Goal: Use online tool/utility: Utilize a website feature to perform a specific function

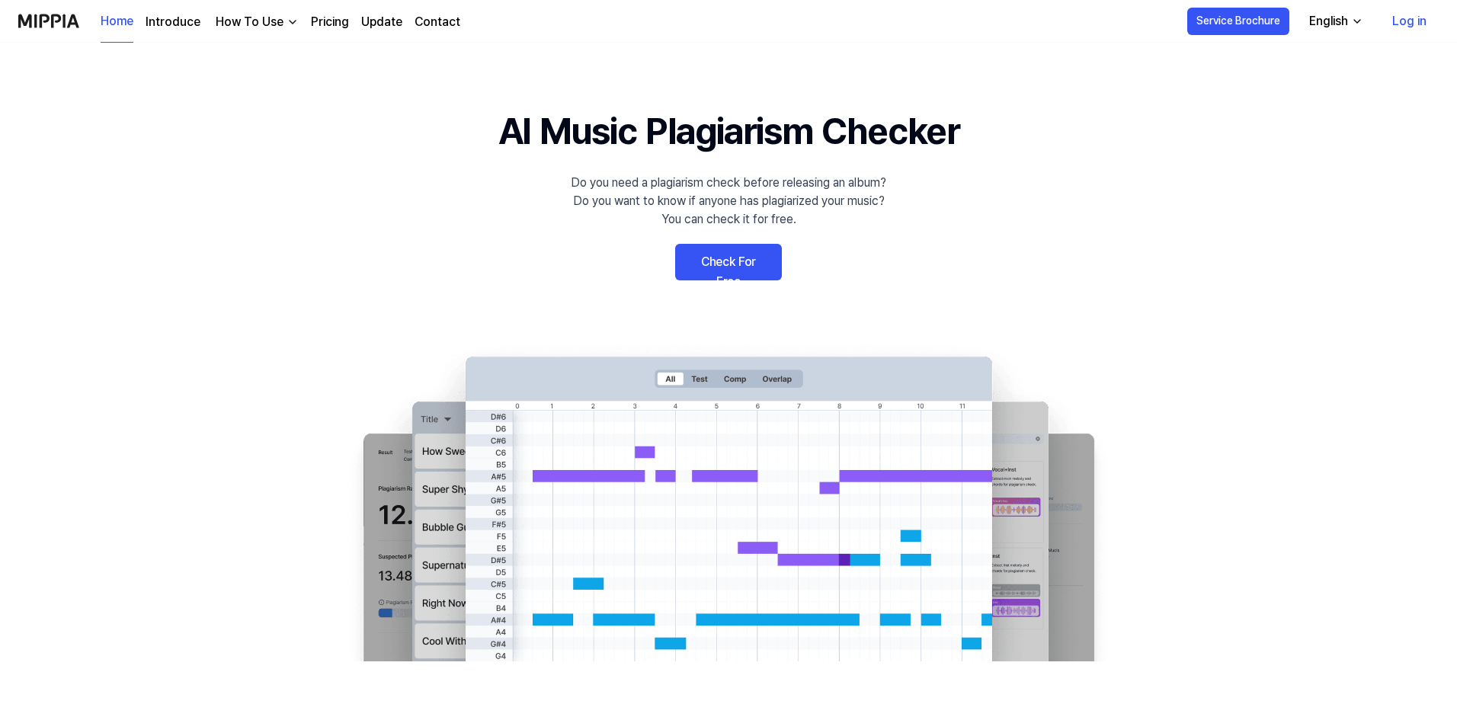
drag, startPoint x: 421, startPoint y: 352, endPoint x: 406, endPoint y: 357, distance: 15.4
click at [707, 270] on link "Check For Free" at bounding box center [728, 262] width 107 height 37
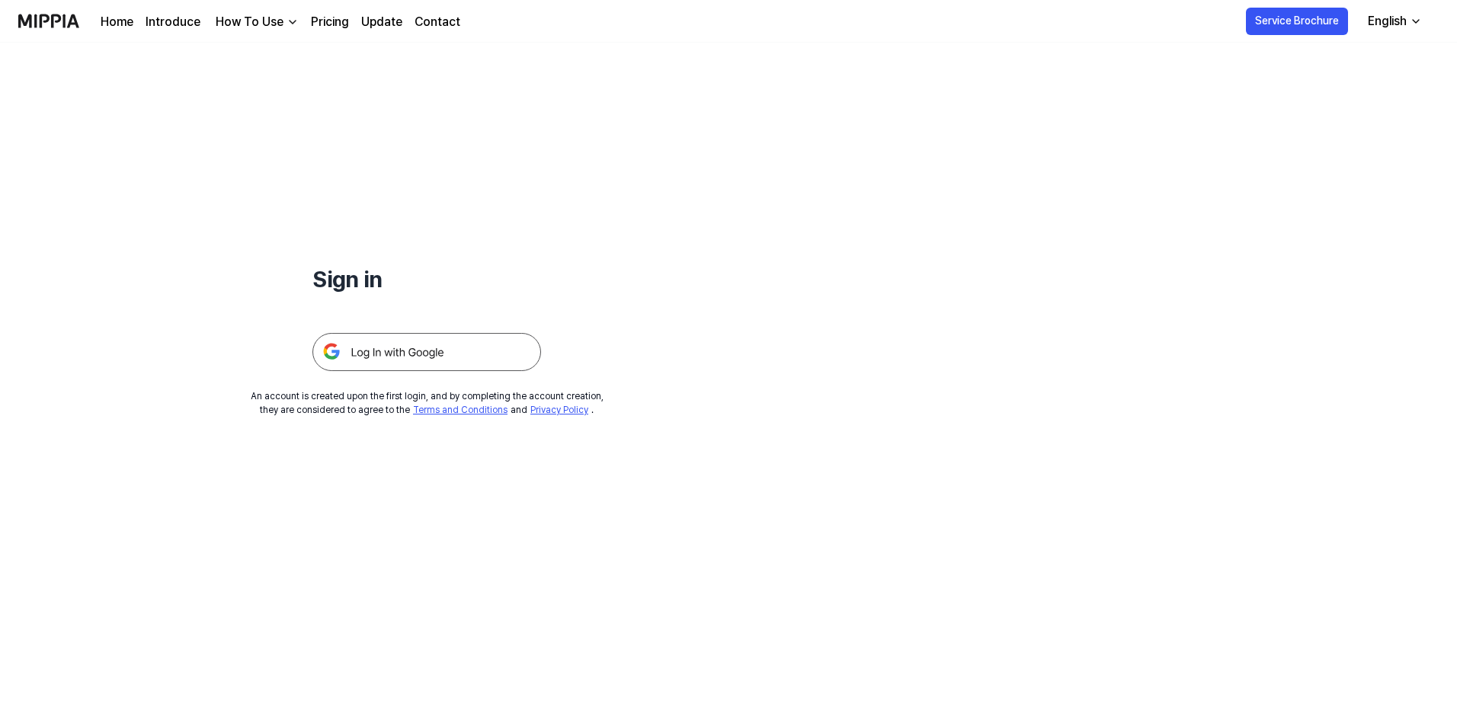
click at [438, 352] on img at bounding box center [427, 352] width 229 height 38
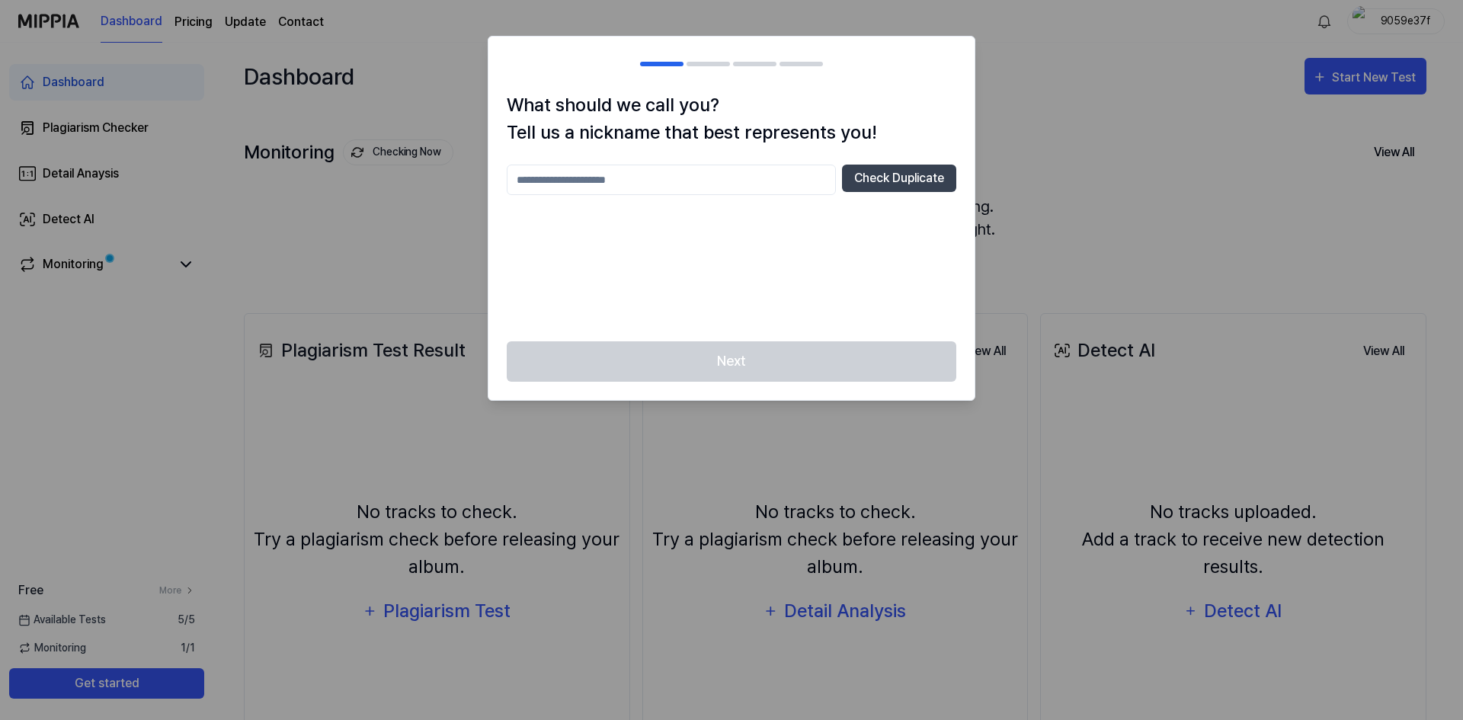
click at [669, 179] on input "text" at bounding box center [671, 180] width 329 height 30
type input "******"
click at [899, 183] on button "Check Duplicate" at bounding box center [899, 178] width 114 height 27
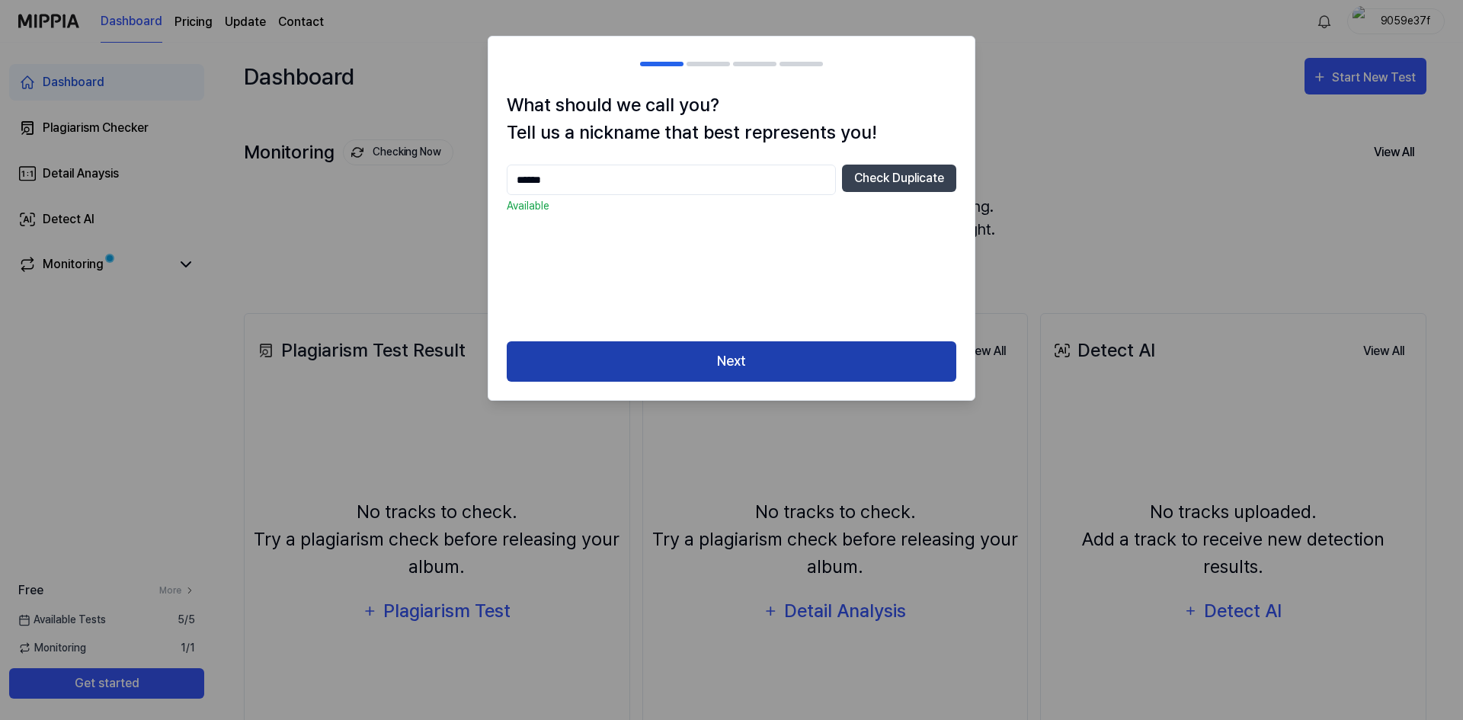
click at [716, 343] on button "Next" at bounding box center [732, 361] width 450 height 40
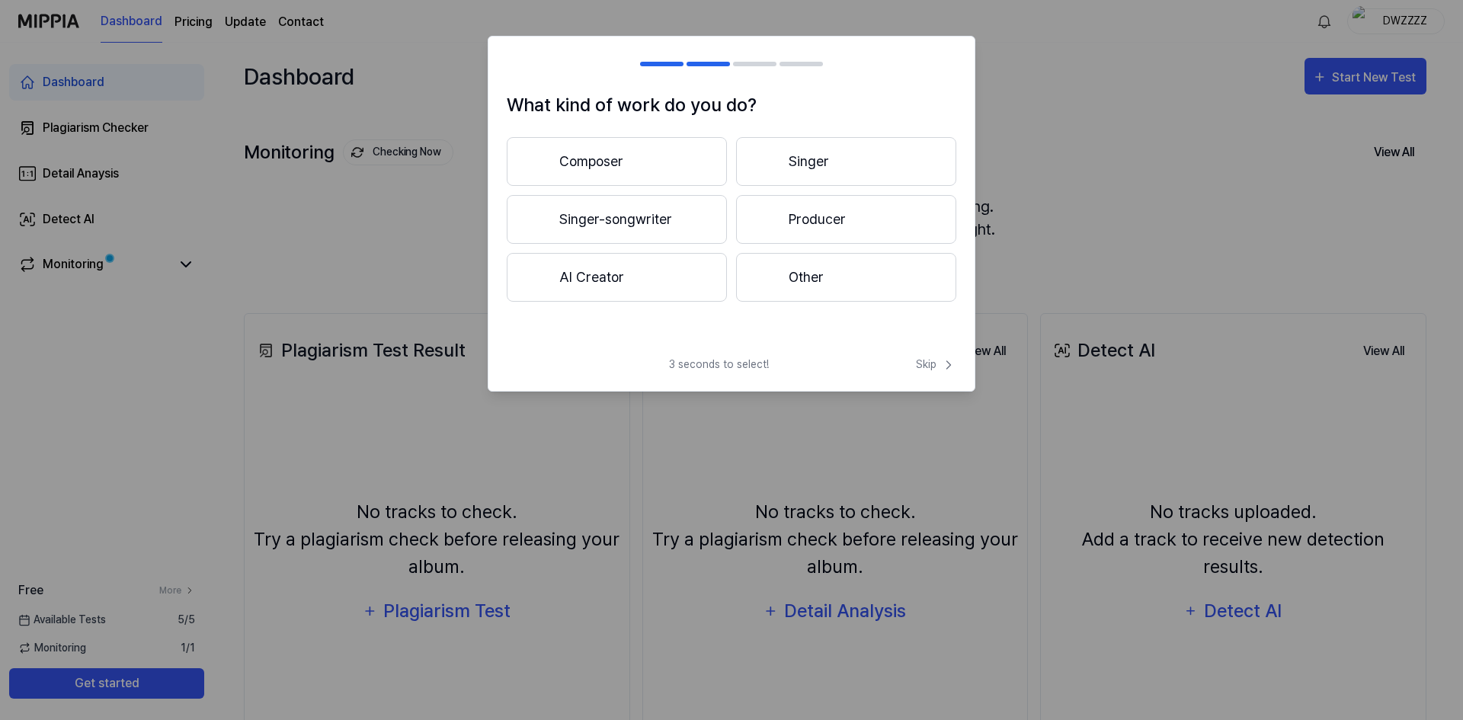
drag, startPoint x: 831, startPoint y: 171, endPoint x: 837, endPoint y: 193, distance: 22.9
click at [832, 171] on button "Singer" at bounding box center [846, 161] width 220 height 49
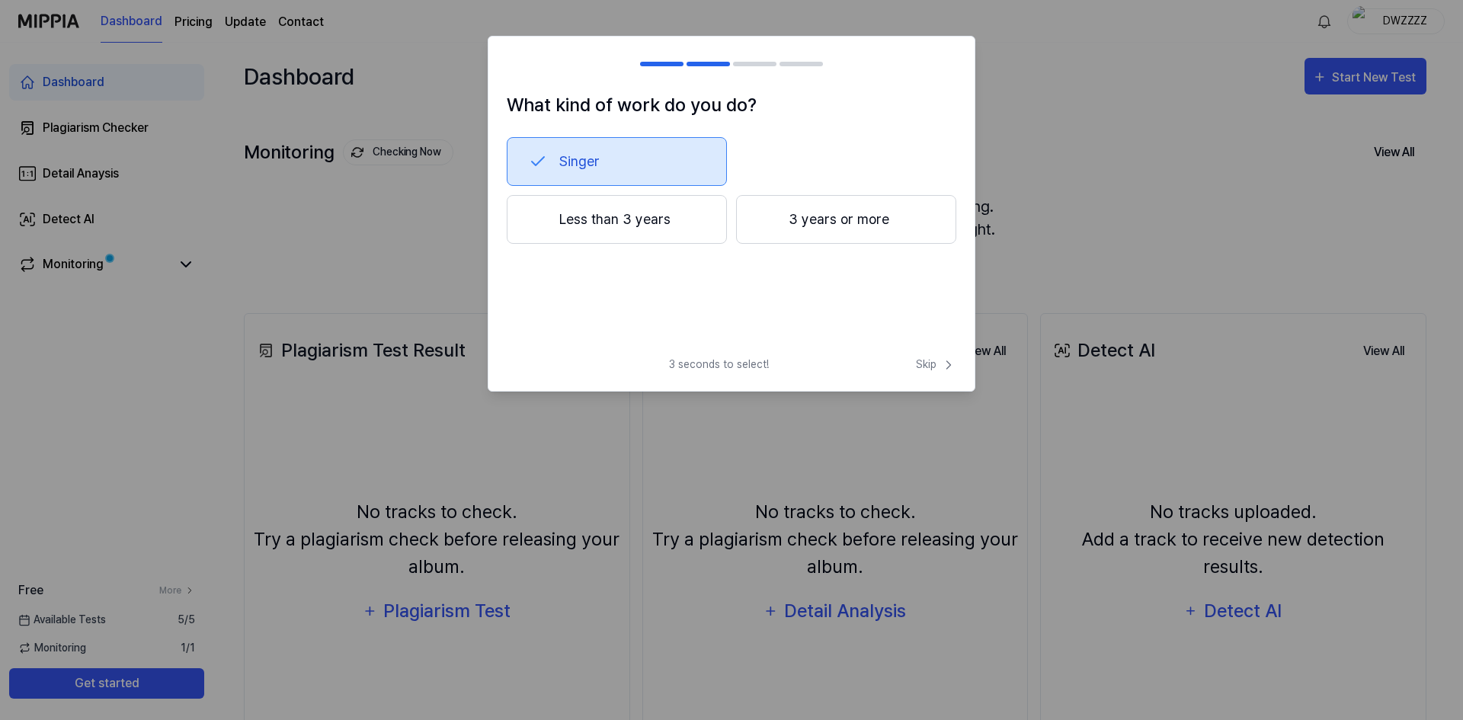
click at [650, 228] on button "Less than 3 years" at bounding box center [617, 219] width 220 height 49
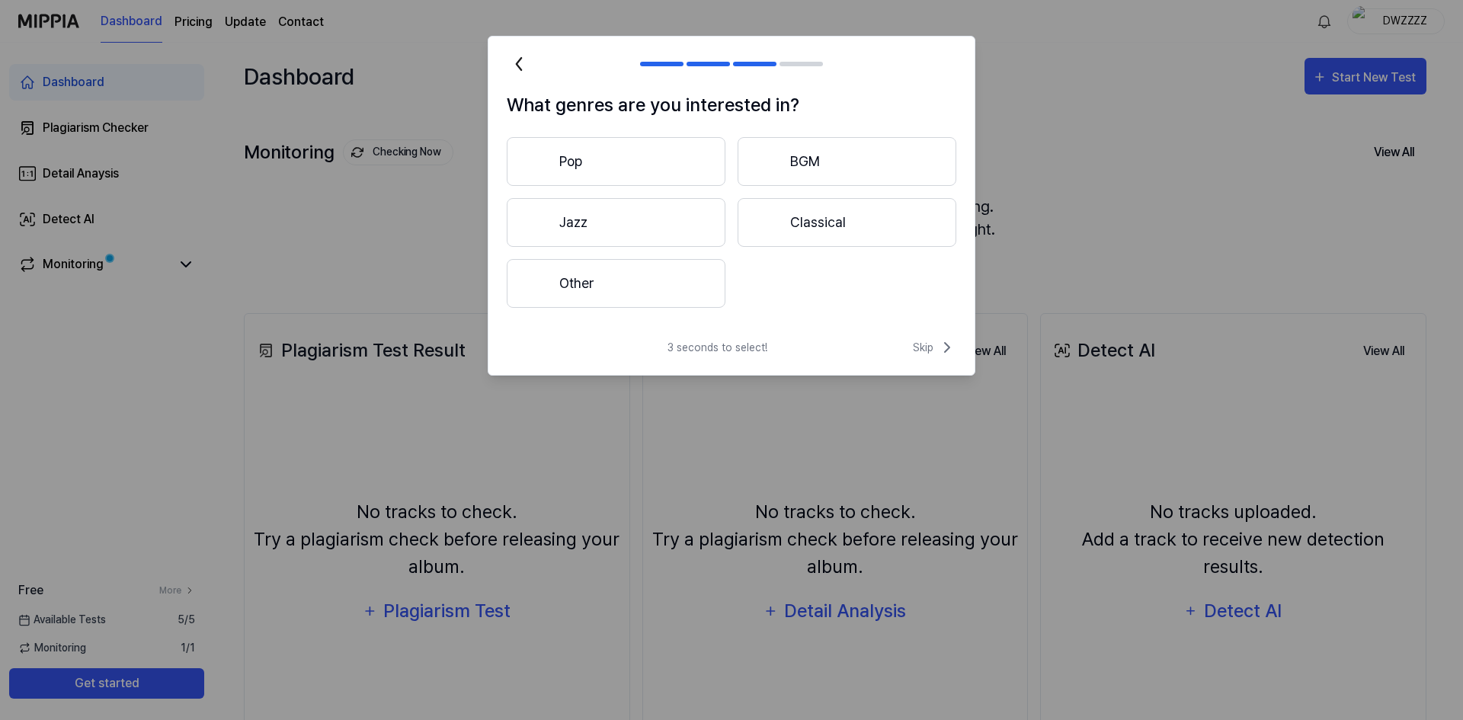
click at [662, 168] on button "Pop" at bounding box center [616, 161] width 219 height 49
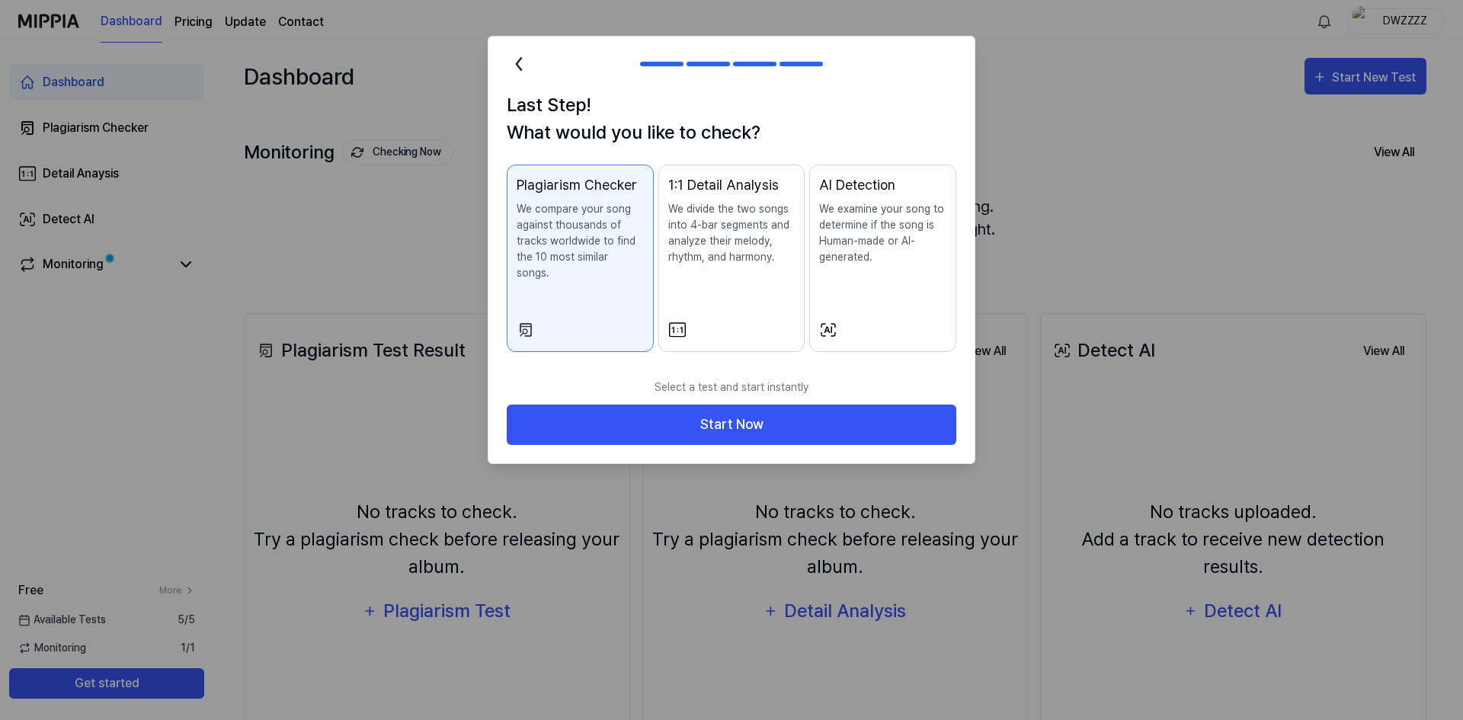
click at [891, 276] on div "AI Detection We examine your song to determine if the song is Human-made or AI-…" at bounding box center [882, 235] width 127 height 121
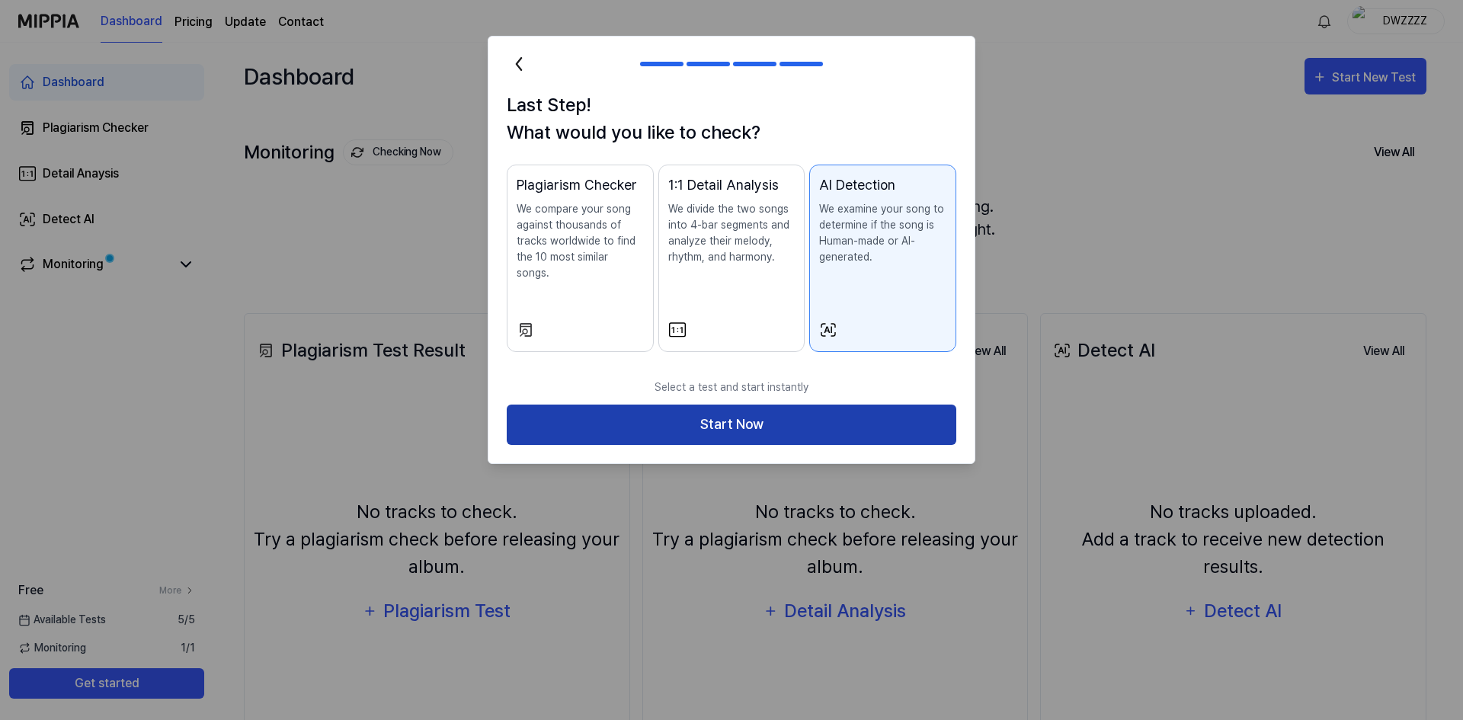
click at [745, 409] on button "Start Now" at bounding box center [732, 425] width 450 height 40
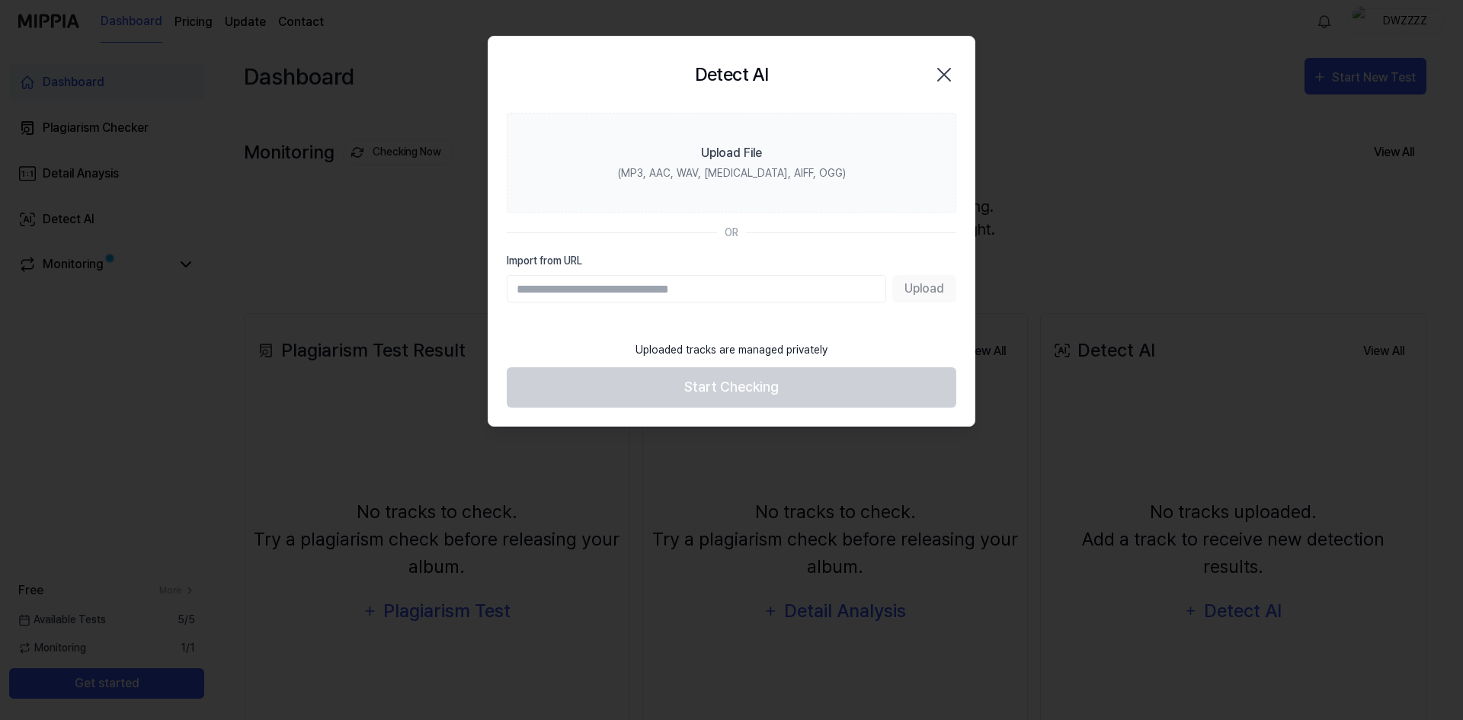
click at [629, 292] on input "Import from URL" at bounding box center [697, 288] width 380 height 27
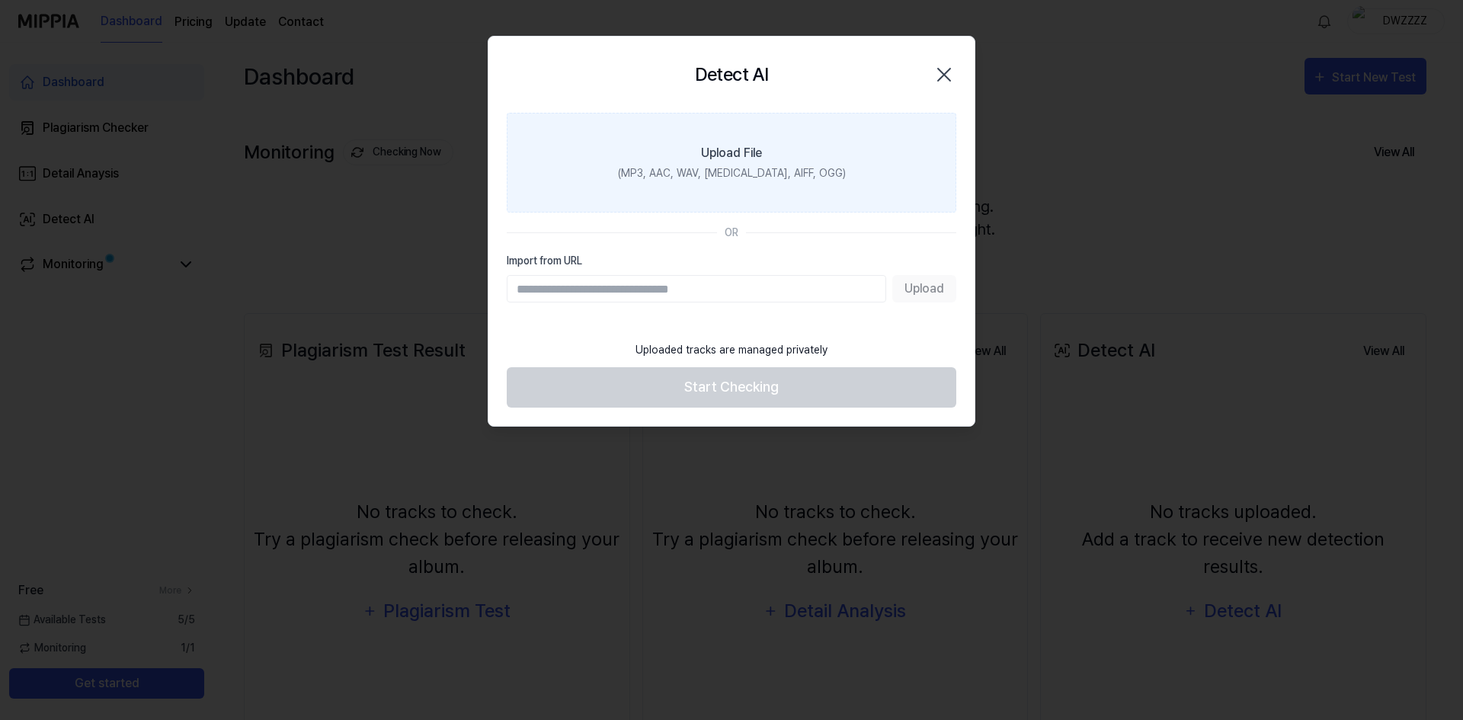
click at [705, 160] on div "Upload File" at bounding box center [731, 153] width 61 height 18
click at [0, 0] on input "Upload File (MP3, AAC, WAV, [MEDICAL_DATA], AIFF, OGG)" at bounding box center [0, 0] width 0 height 0
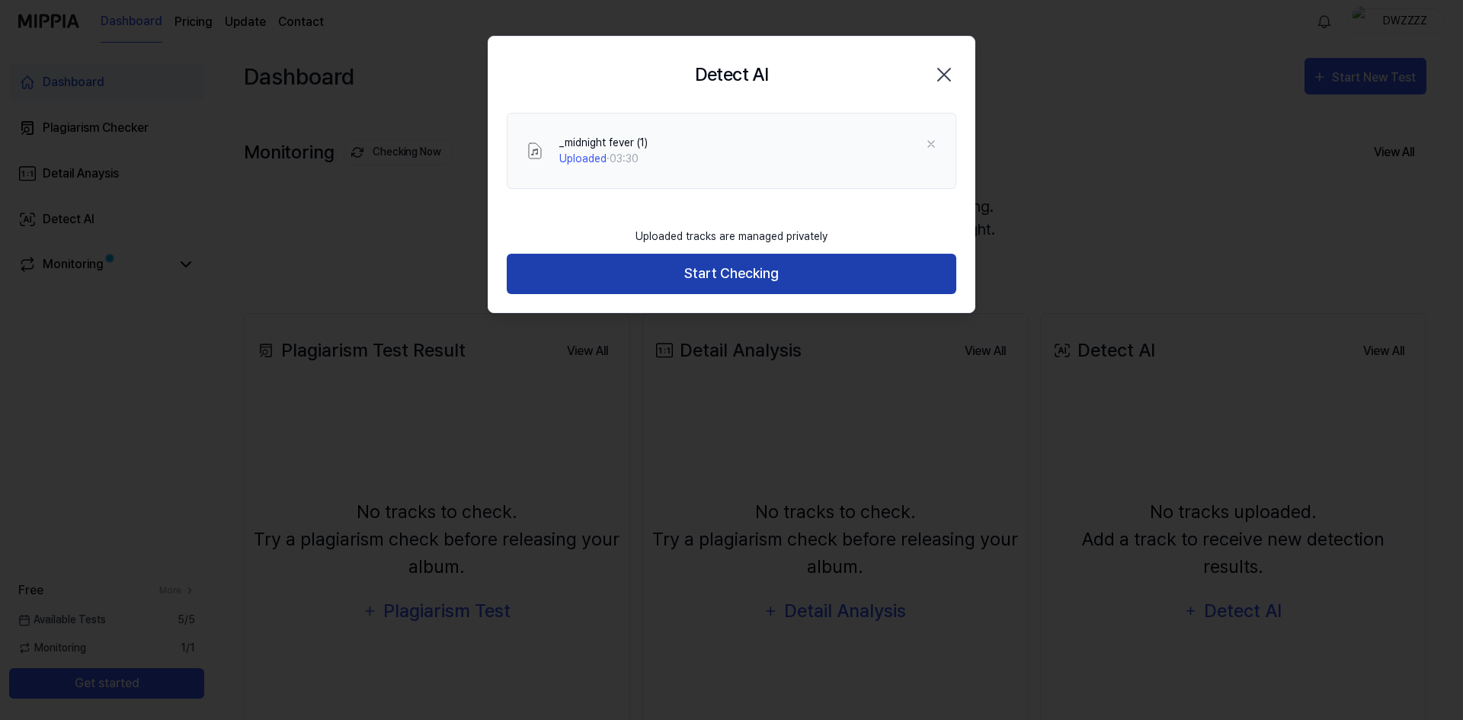
click at [656, 283] on button "Start Checking" at bounding box center [732, 274] width 450 height 40
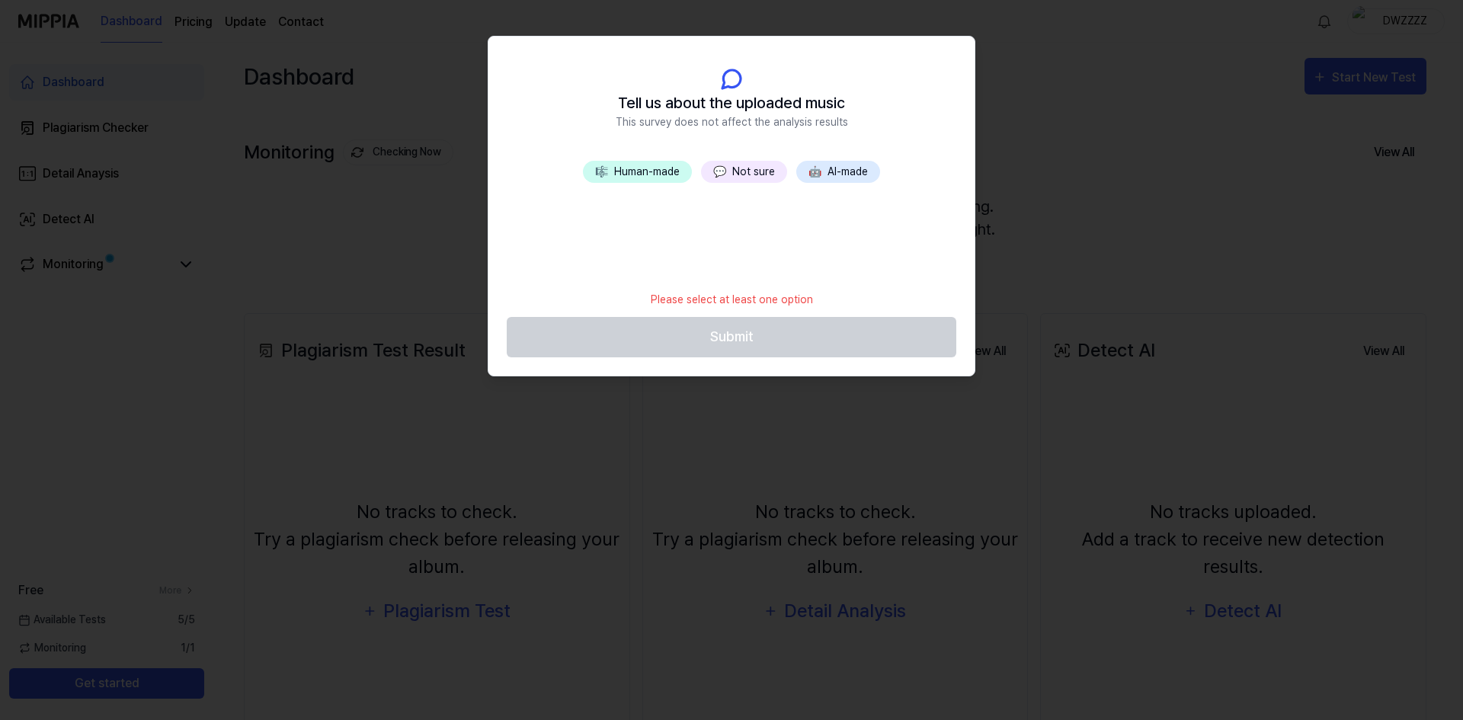
click at [660, 173] on button "🎼 Human-made" at bounding box center [637, 172] width 109 height 22
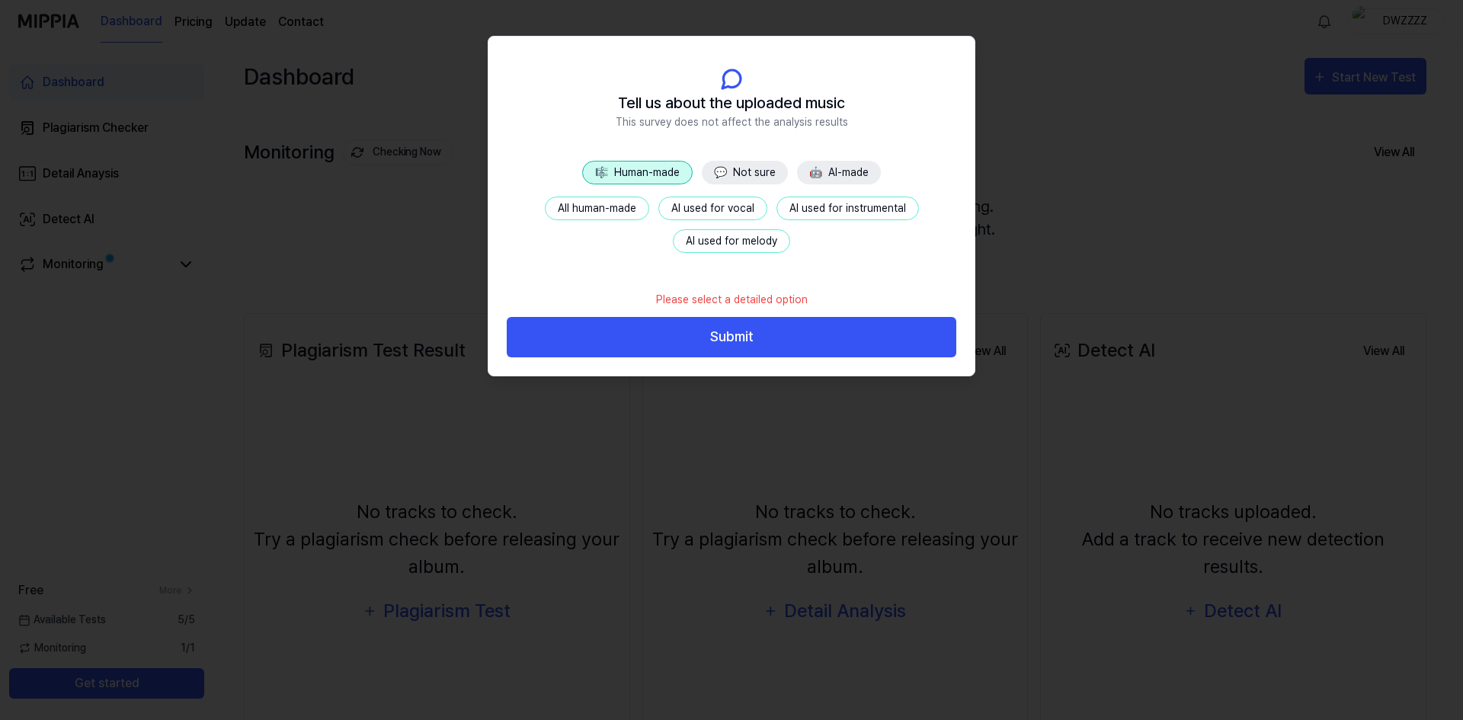
click at [613, 210] on button "All human-made" at bounding box center [597, 209] width 104 height 24
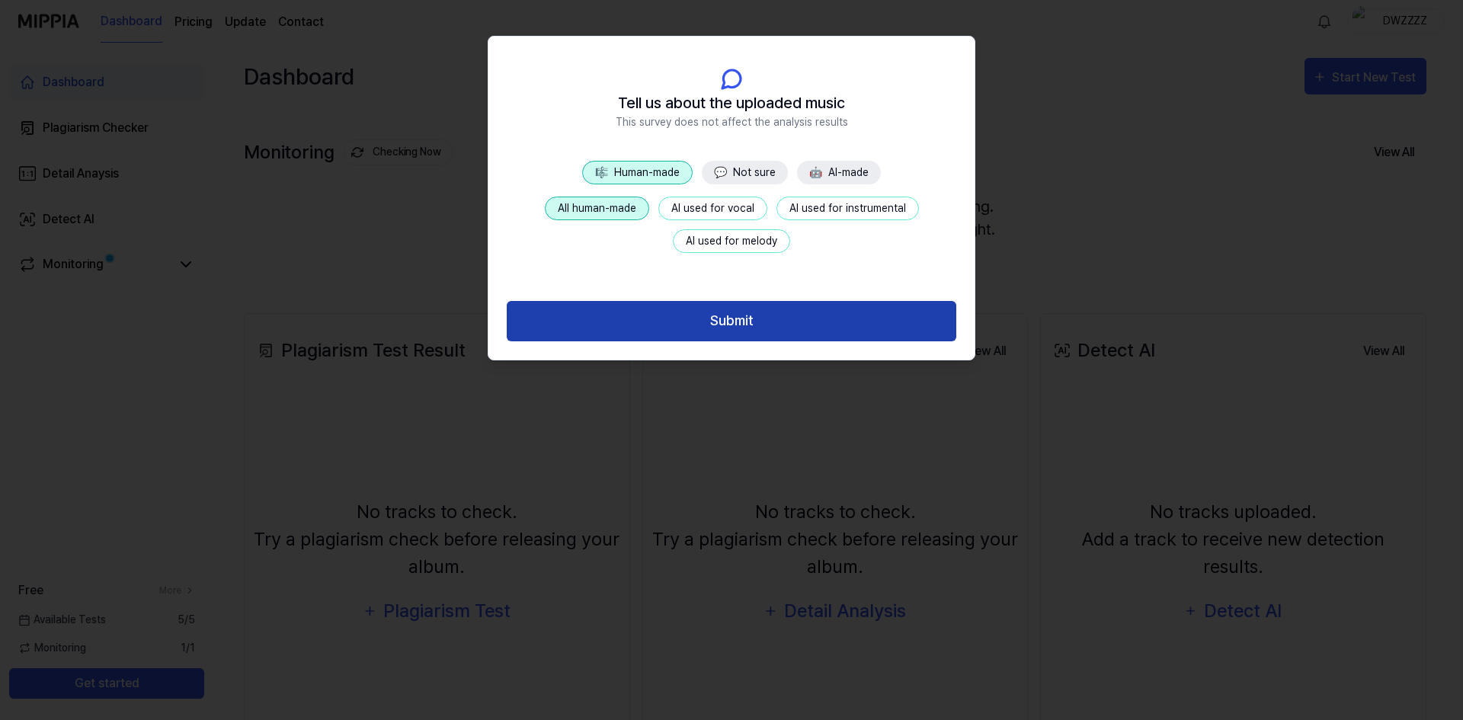
click at [768, 320] on button "Submit" at bounding box center [732, 321] width 450 height 40
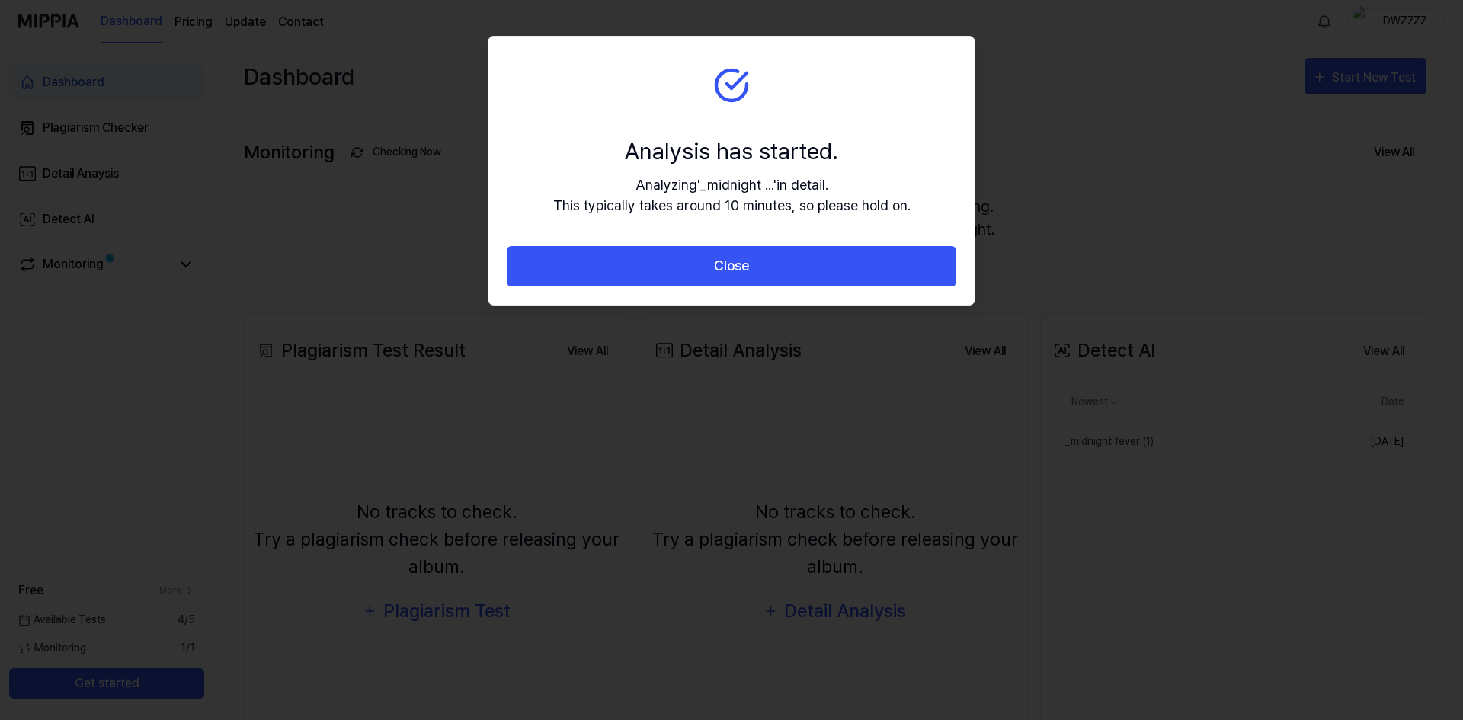
click at [886, 123] on section "Analysis has started. Analyzing ' _midnight ... ' in detail. This typically tak…" at bounding box center [732, 142] width 486 height 210
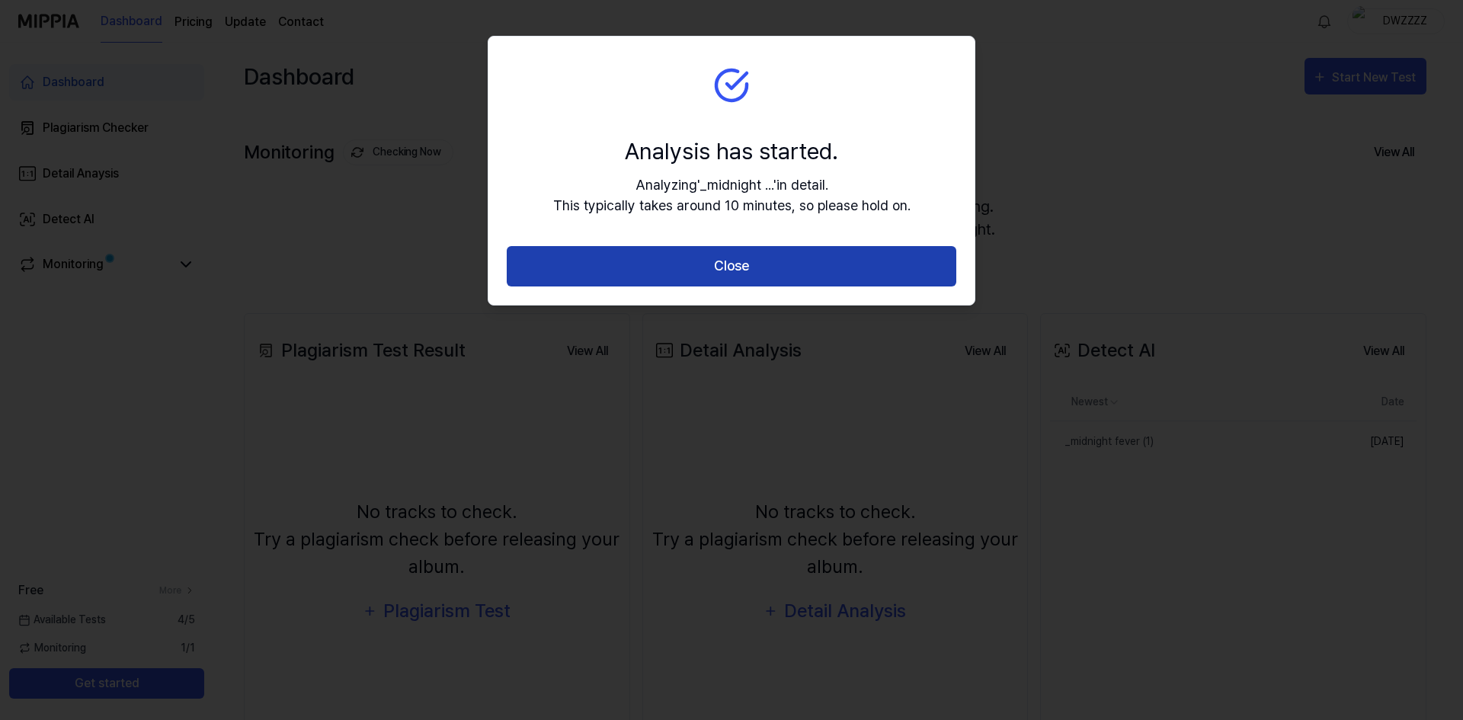
click at [670, 274] on button "Close" at bounding box center [732, 266] width 450 height 40
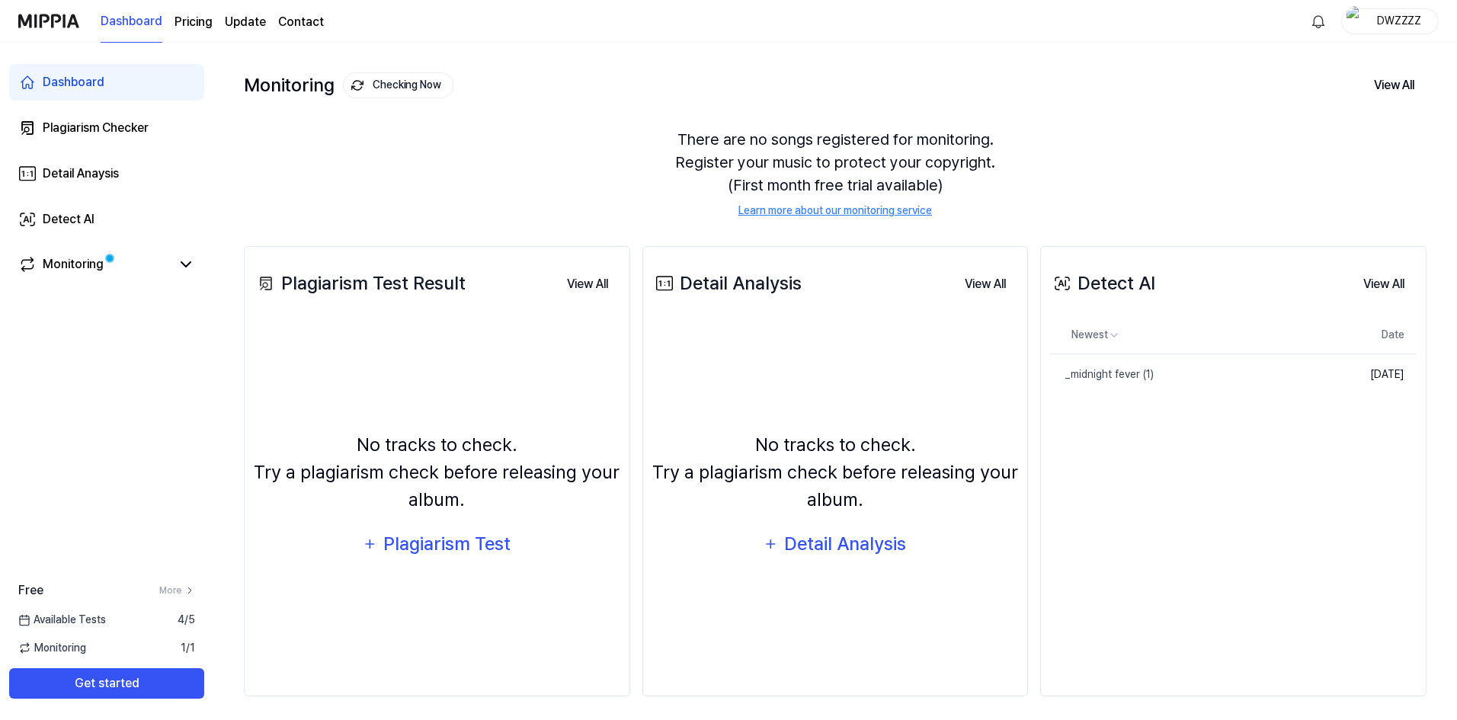
scroll to position [74, 0]
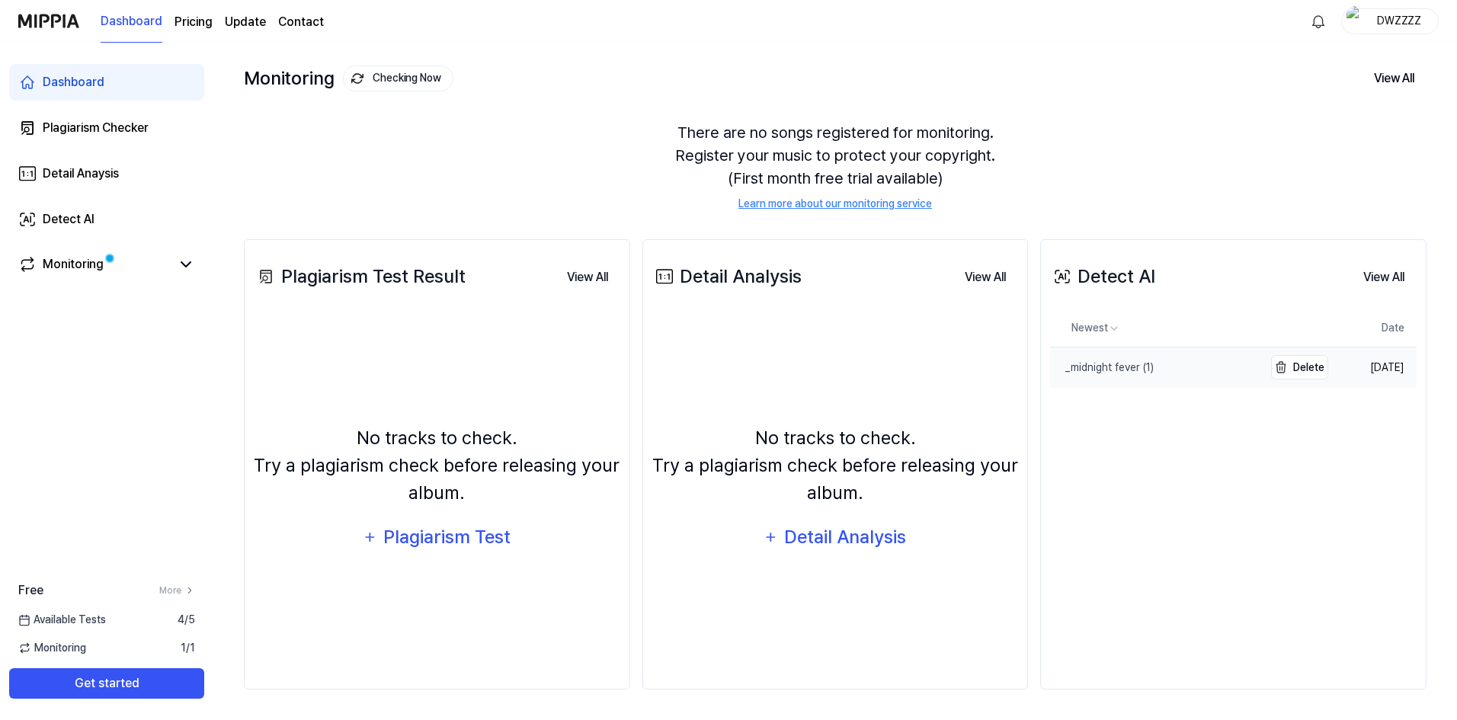
click at [1128, 376] on link "_midnight fever (1)" at bounding box center [1156, 368] width 213 height 40
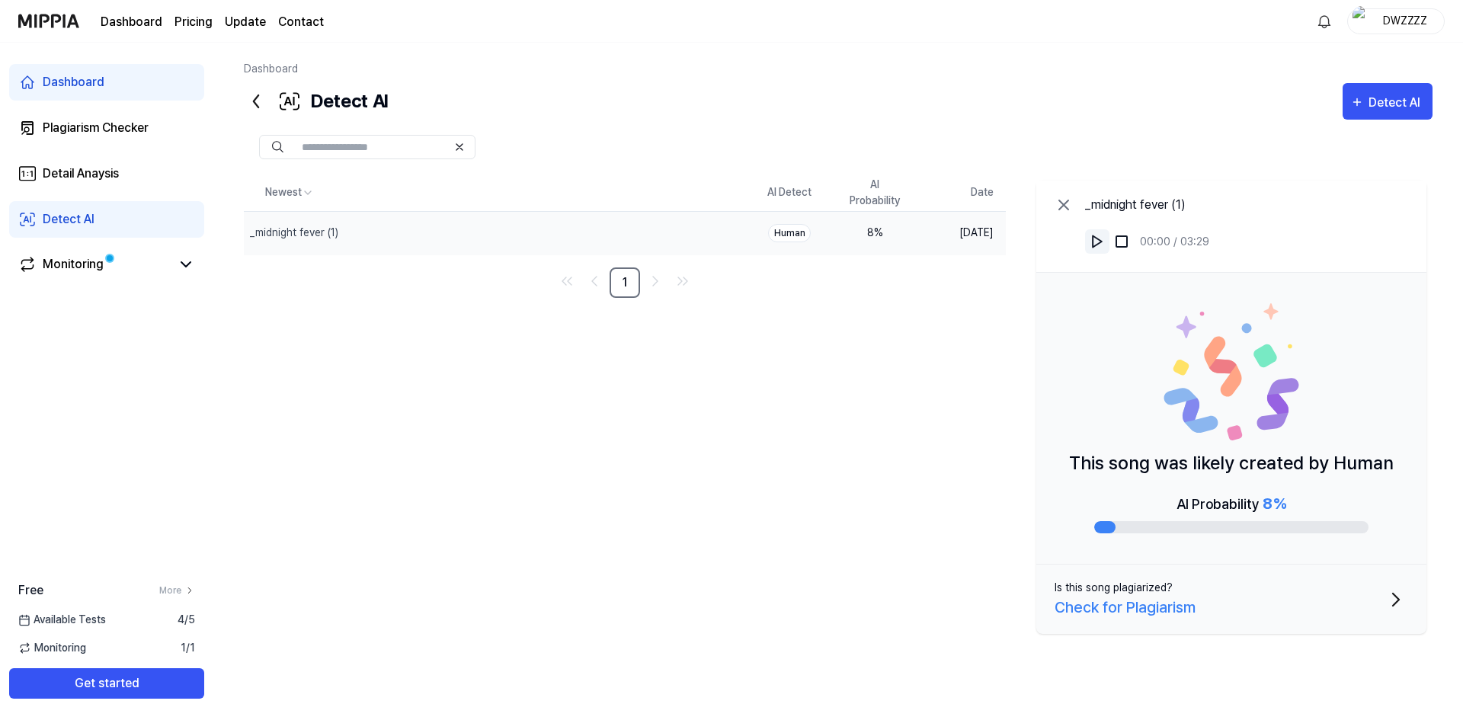
click at [1091, 239] on img at bounding box center [1097, 241] width 15 height 15
click at [1093, 239] on img at bounding box center [1097, 241] width 15 height 15
click at [111, 279] on div "Monitoring" at bounding box center [106, 265] width 195 height 37
drag, startPoint x: 142, startPoint y: 627, endPoint x: 133, endPoint y: 636, distance: 12.4
click at [142, 628] on div "Free More Available Tests 4 / 5 Monitoring 1 / 1 Get started" at bounding box center [106, 640] width 213 height 117
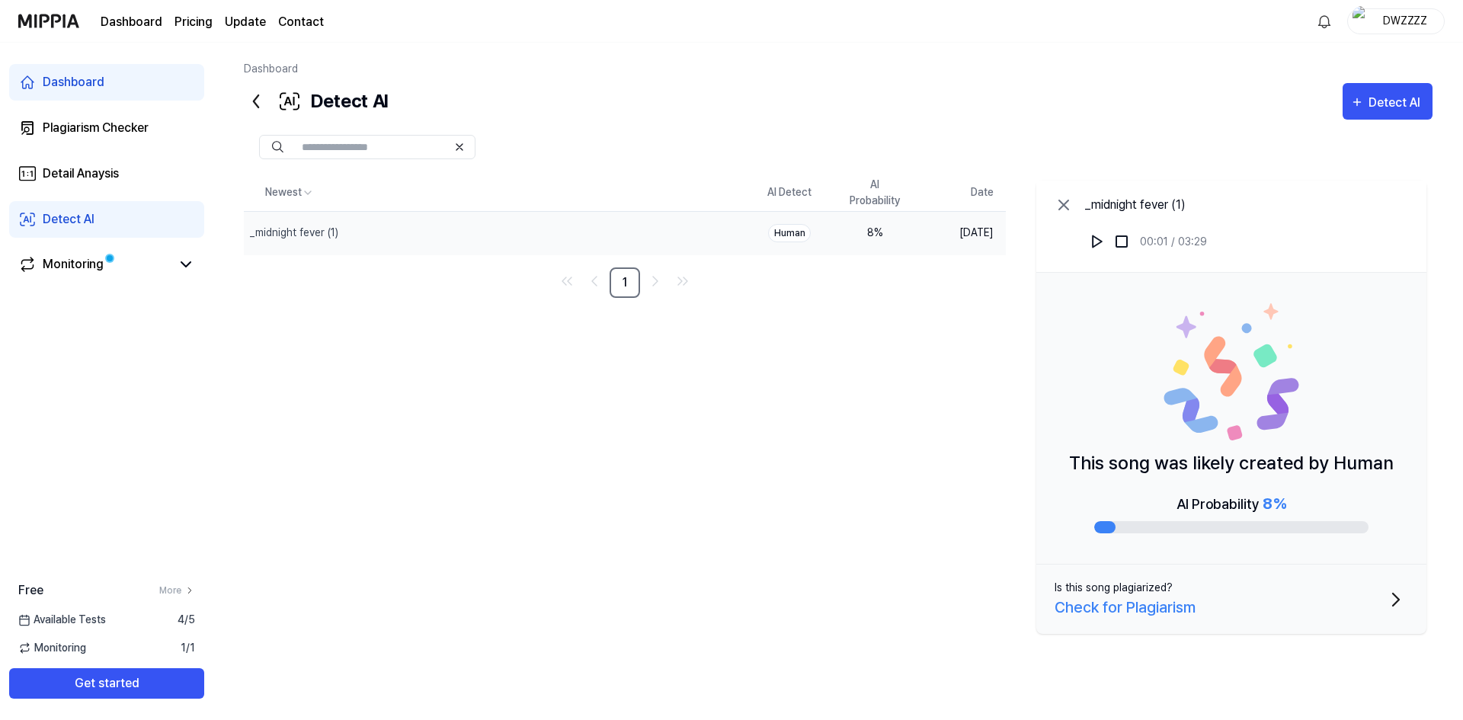
click at [69, 626] on span "Available Tests" at bounding box center [62, 620] width 88 height 16
click at [103, 119] on div "Plagiarism Checker" at bounding box center [96, 128] width 106 height 18
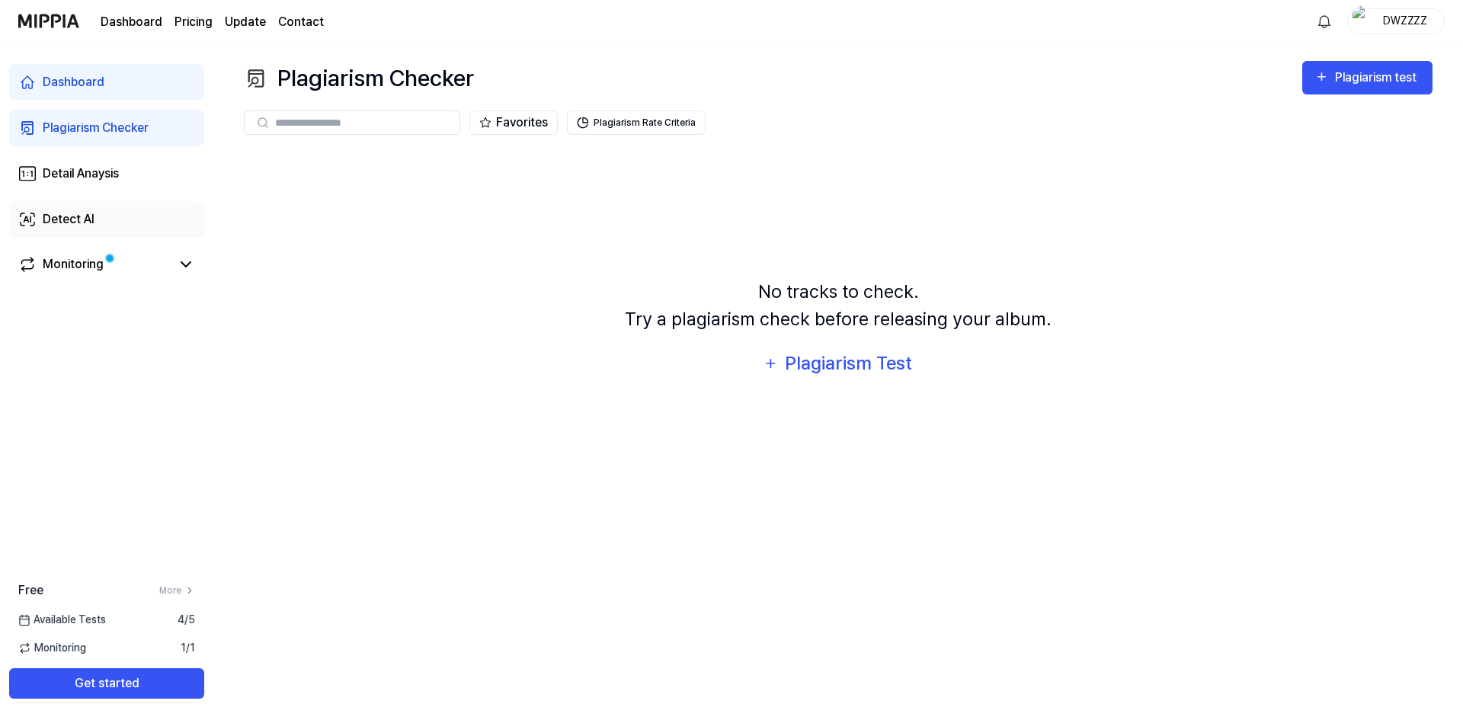
click at [109, 223] on link "Detect AI" at bounding box center [106, 219] width 195 height 37
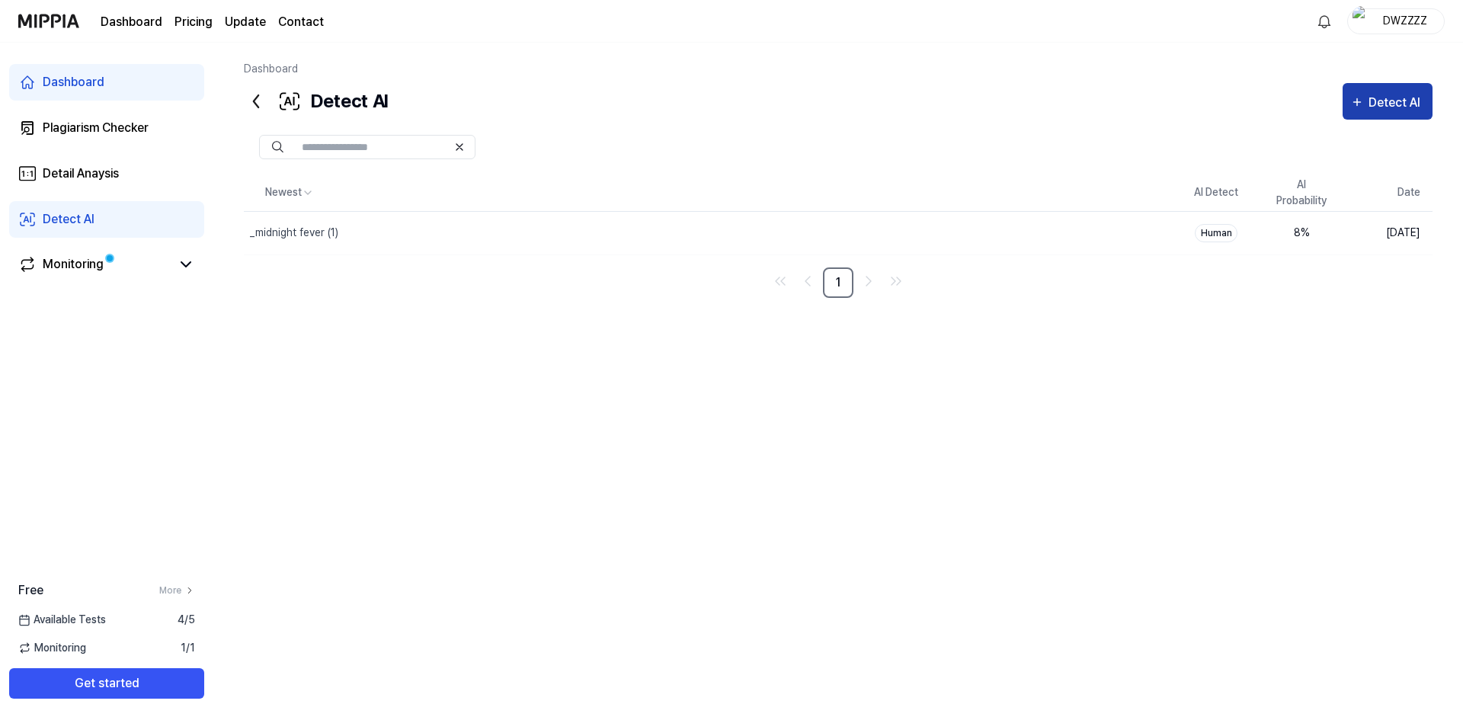
click at [1372, 113] on button "Detect AI" at bounding box center [1388, 101] width 90 height 37
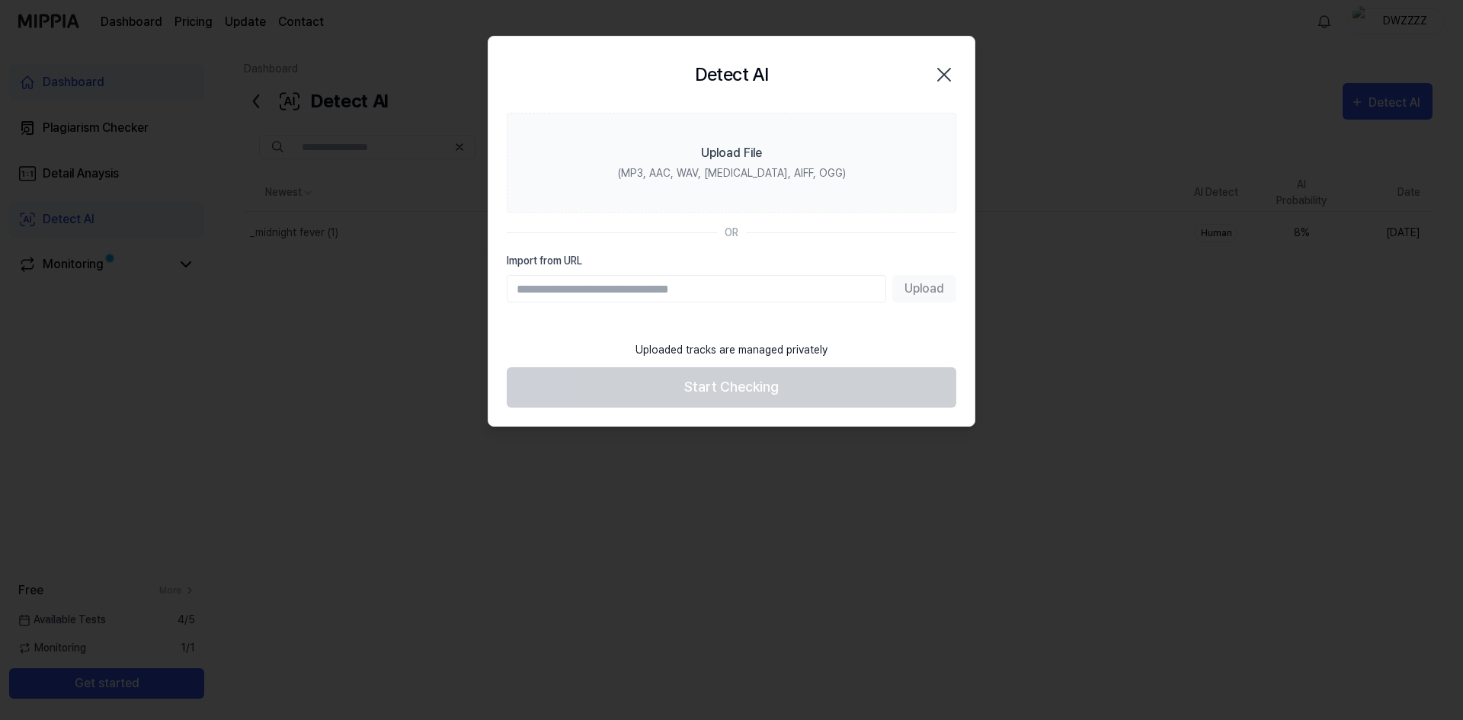
drag, startPoint x: 596, startPoint y: 288, endPoint x: 811, endPoint y: 263, distance: 216.4
click at [811, 263] on label "Import from URL" at bounding box center [732, 261] width 450 height 16
click at [811, 275] on input "Import from URL" at bounding box center [697, 288] width 380 height 27
click at [790, 287] on input "Import from URL" at bounding box center [697, 288] width 380 height 27
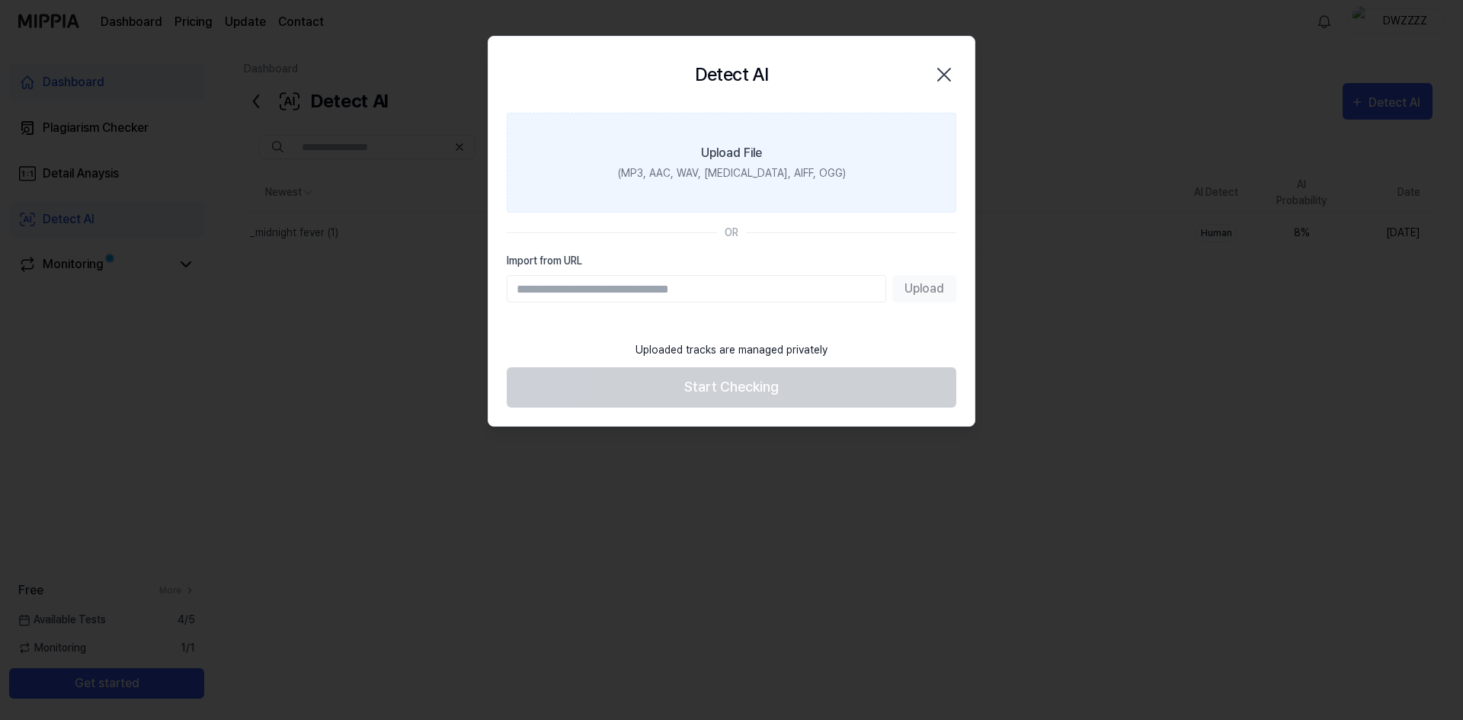
click at [774, 178] on div "(MP3, AAC, WAV, [MEDICAL_DATA], AIFF, OGG)" at bounding box center [732, 173] width 228 height 16
click at [0, 0] on input "Upload File (MP3, AAC, WAV, [MEDICAL_DATA], AIFF, OGG)" at bounding box center [0, 0] width 0 height 0
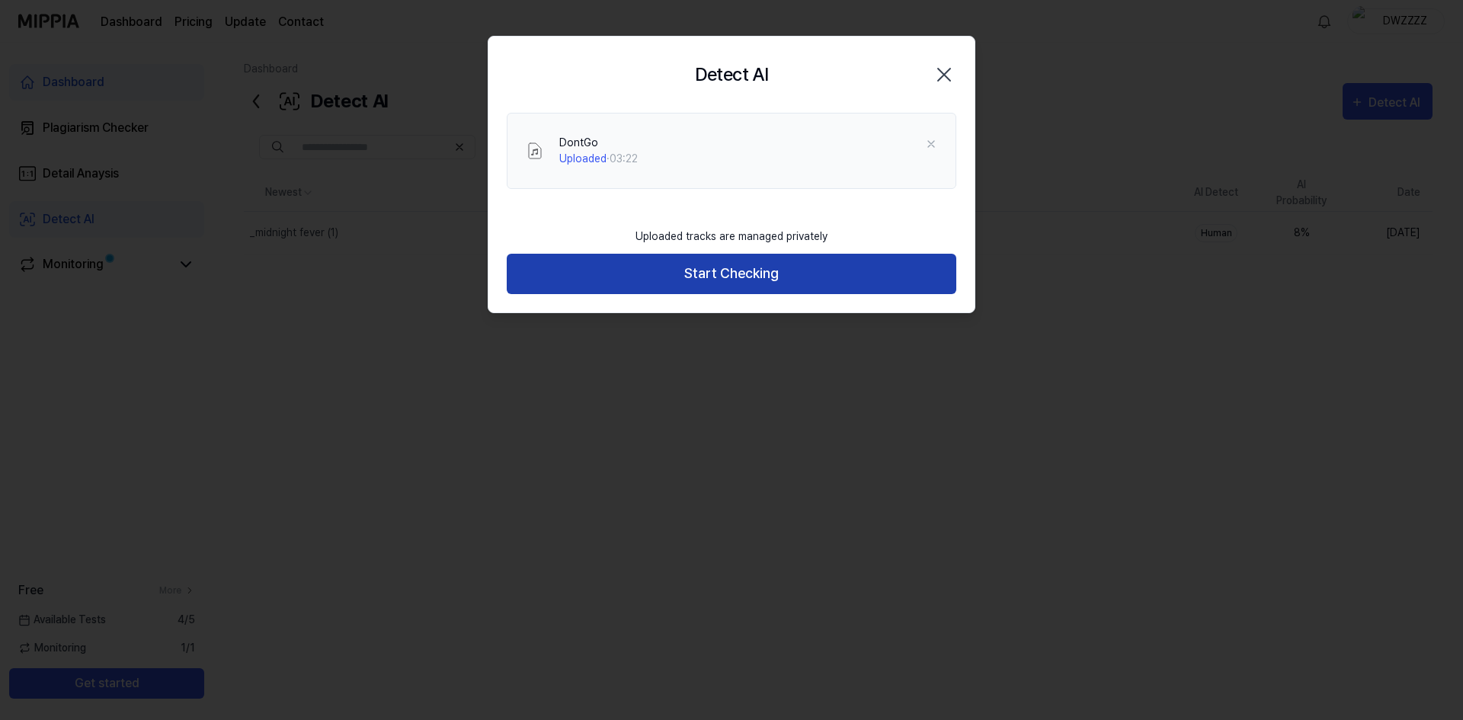
click at [715, 283] on button "Start Checking" at bounding box center [732, 274] width 450 height 40
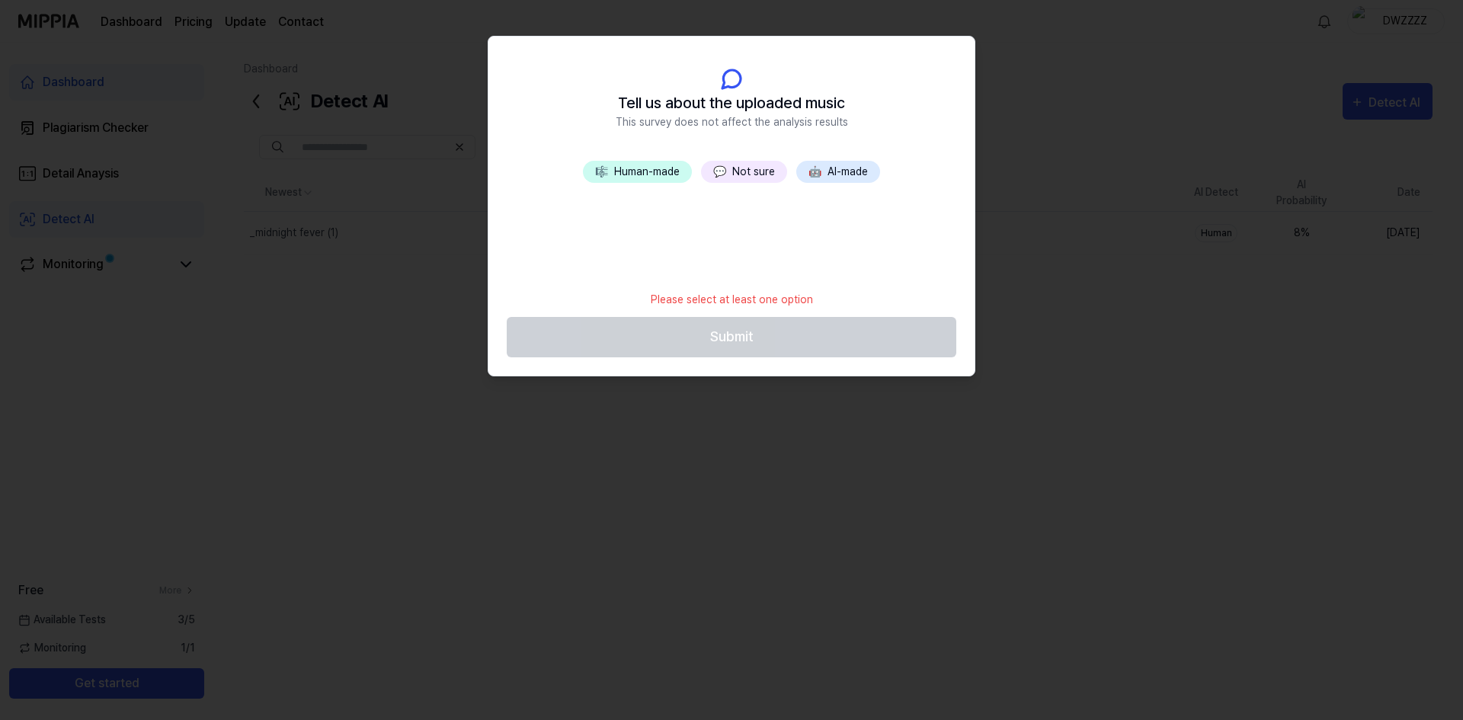
click at [653, 179] on button "🎼 Human-made" at bounding box center [637, 172] width 109 height 22
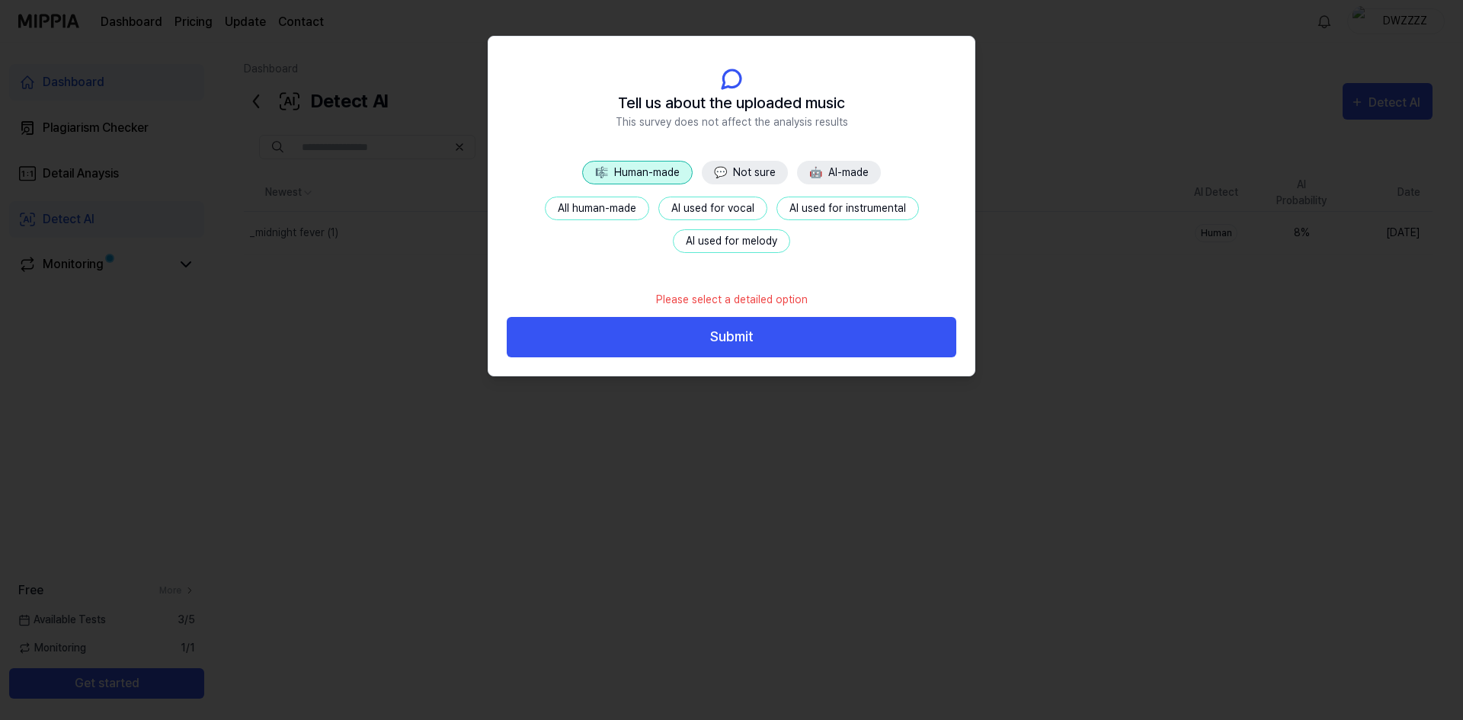
click at [750, 168] on button "💬 Not sure" at bounding box center [745, 173] width 86 height 24
click at [566, 209] on button "No info" at bounding box center [597, 209] width 63 height 24
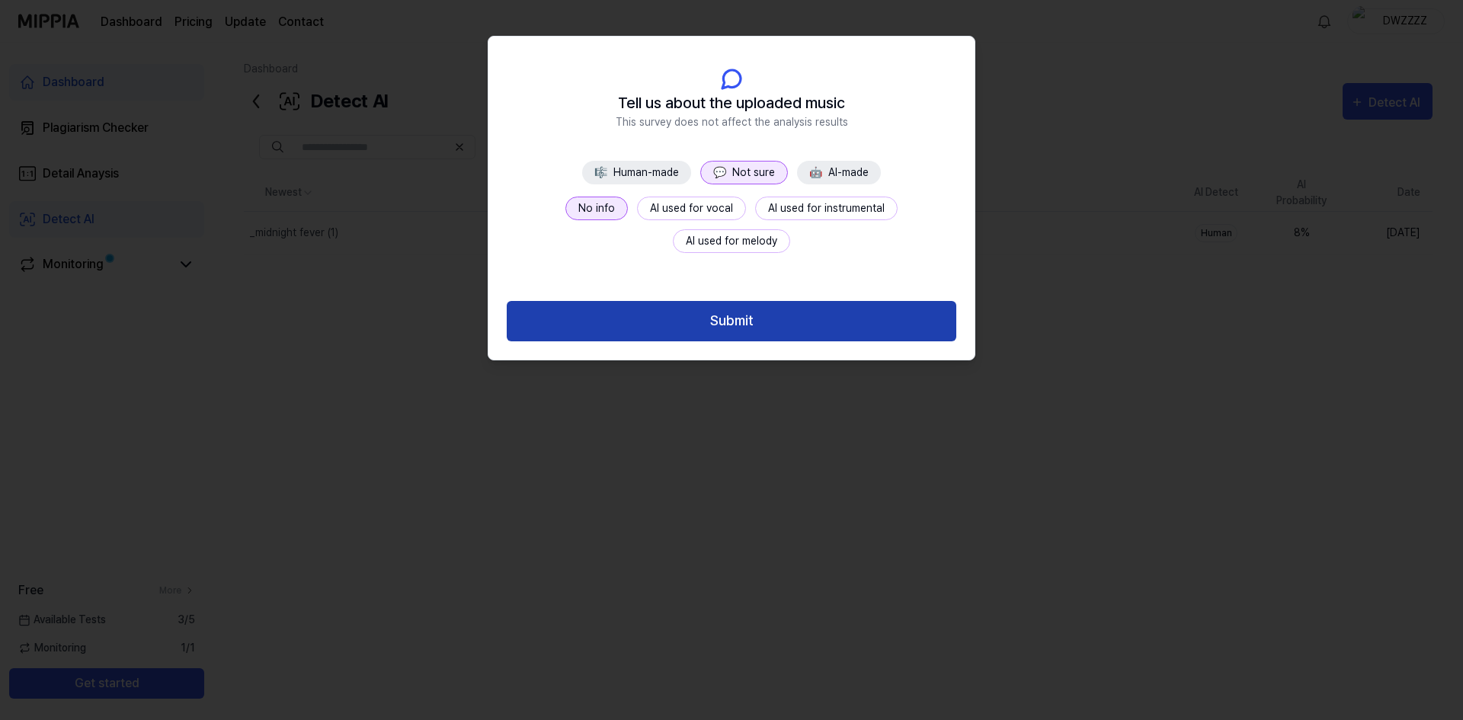
click at [727, 316] on button "Submit" at bounding box center [732, 321] width 450 height 40
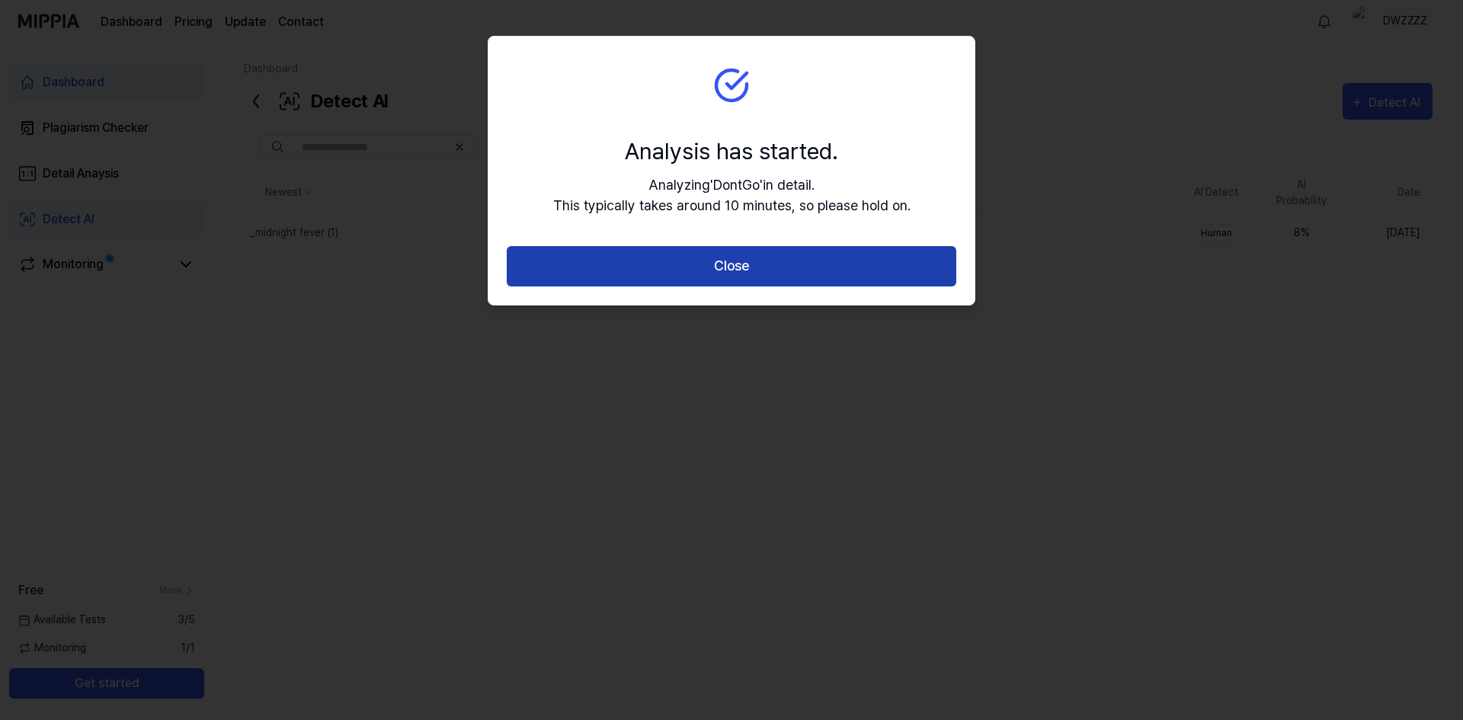
click at [721, 262] on button "Close" at bounding box center [732, 266] width 450 height 40
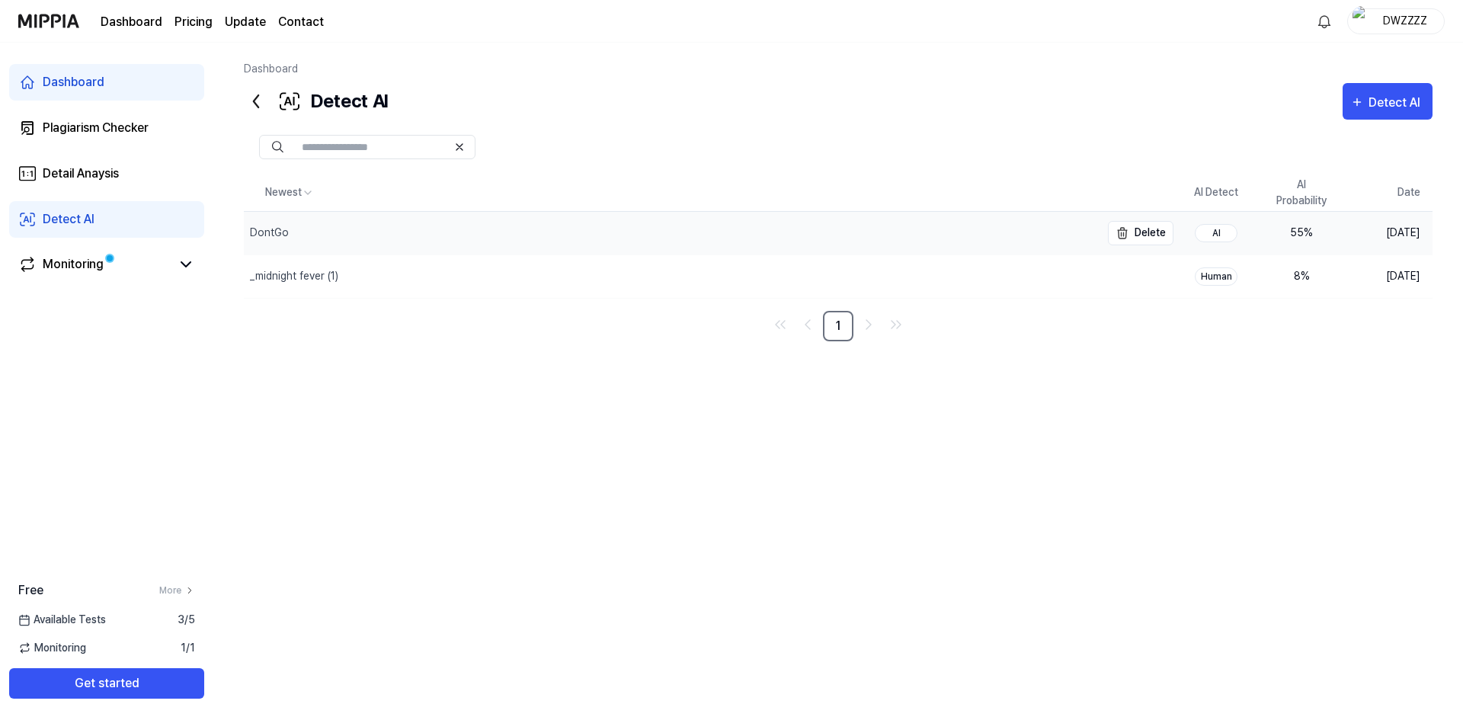
click at [1020, 236] on div "DontGo" at bounding box center [672, 233] width 857 height 43
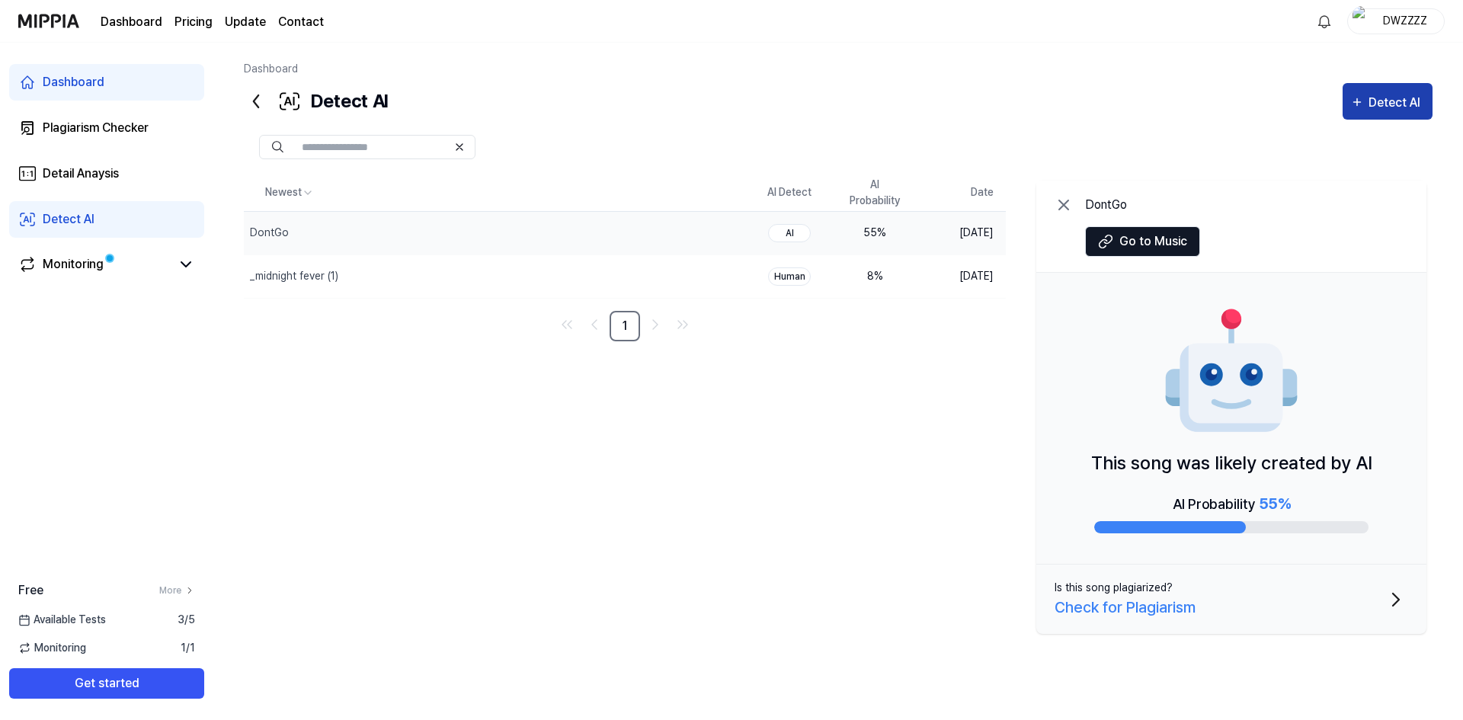
click at [1389, 114] on button "Detect AI" at bounding box center [1388, 101] width 90 height 37
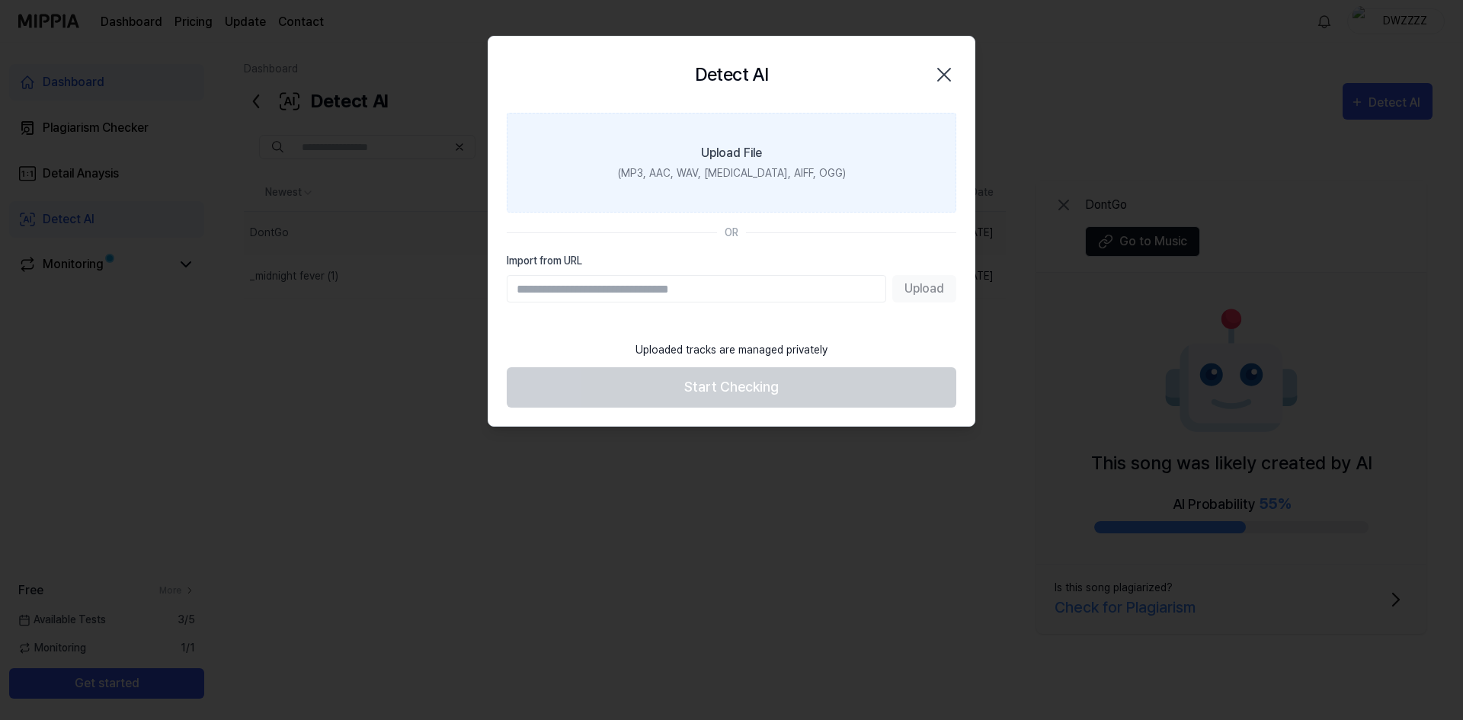
click at [728, 159] on div "Upload File" at bounding box center [731, 153] width 61 height 18
click at [0, 0] on input "Upload File (MP3, AAC, WAV, [MEDICAL_DATA], AIFF, OGG)" at bounding box center [0, 0] width 0 height 0
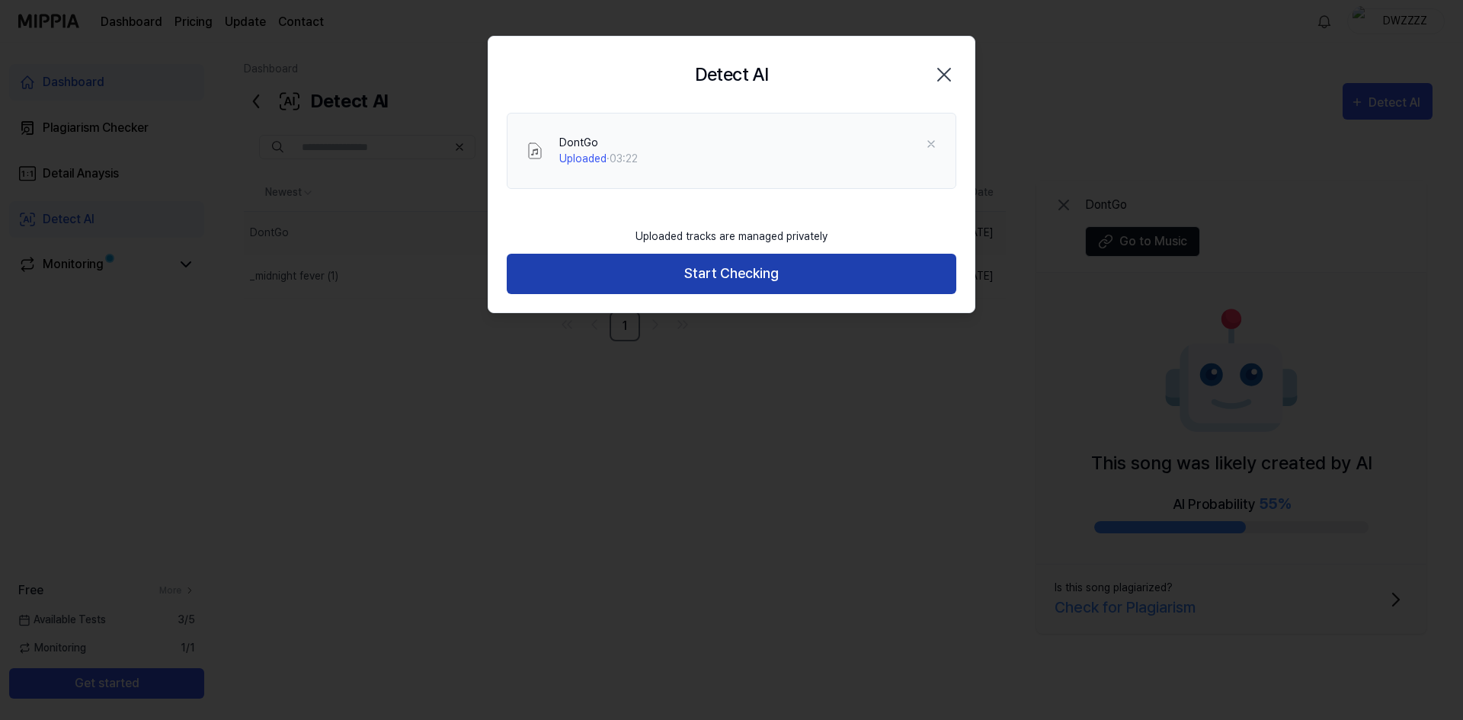
click at [771, 272] on button "Start Checking" at bounding box center [732, 274] width 450 height 40
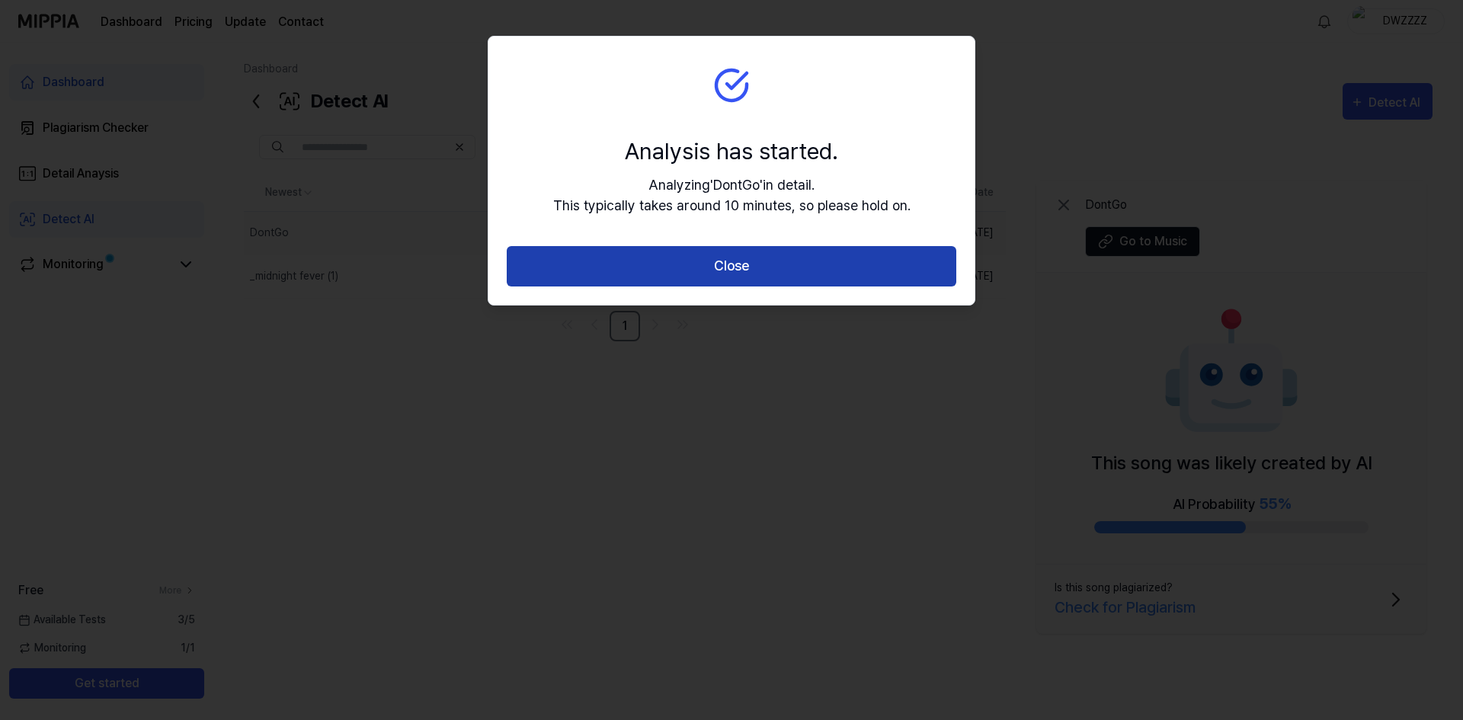
click at [753, 258] on button "Close" at bounding box center [732, 266] width 450 height 40
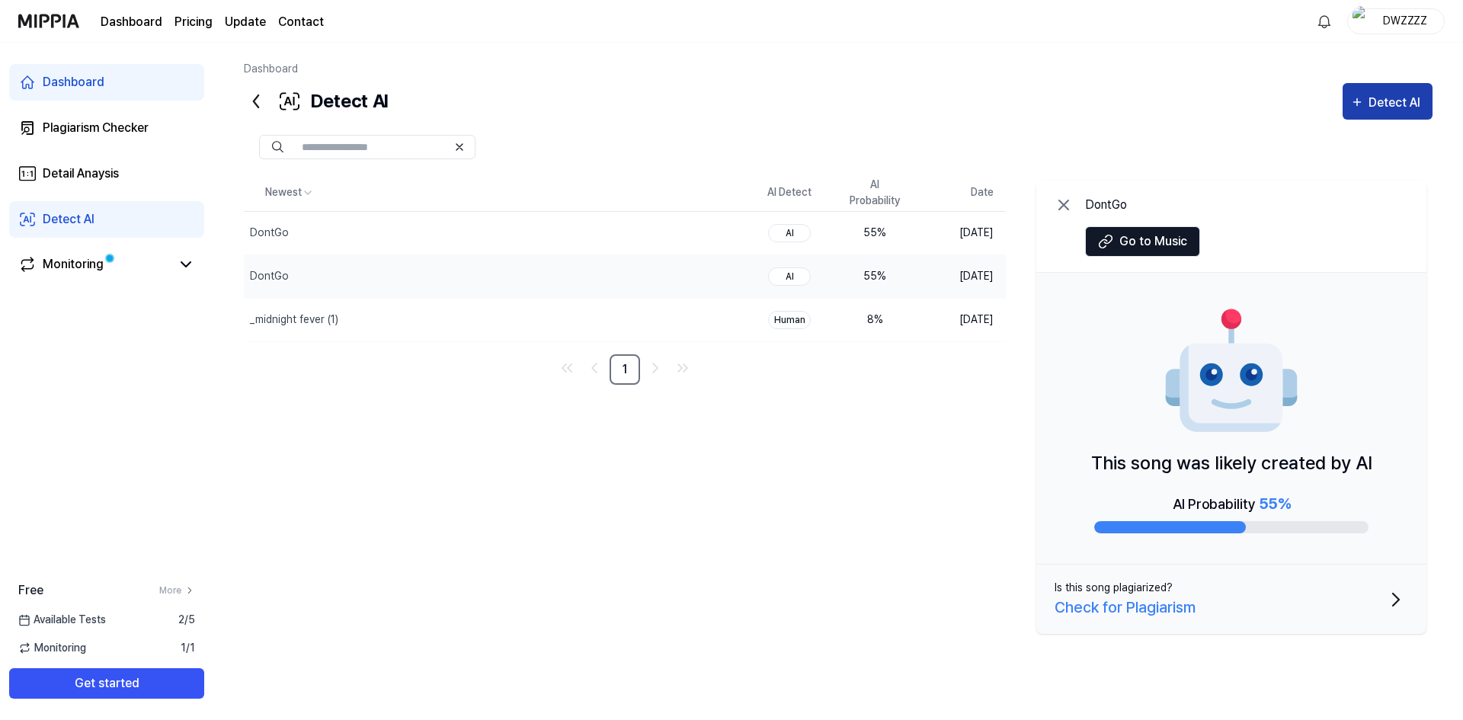
click at [1406, 94] on div "Detect AI" at bounding box center [1397, 103] width 56 height 20
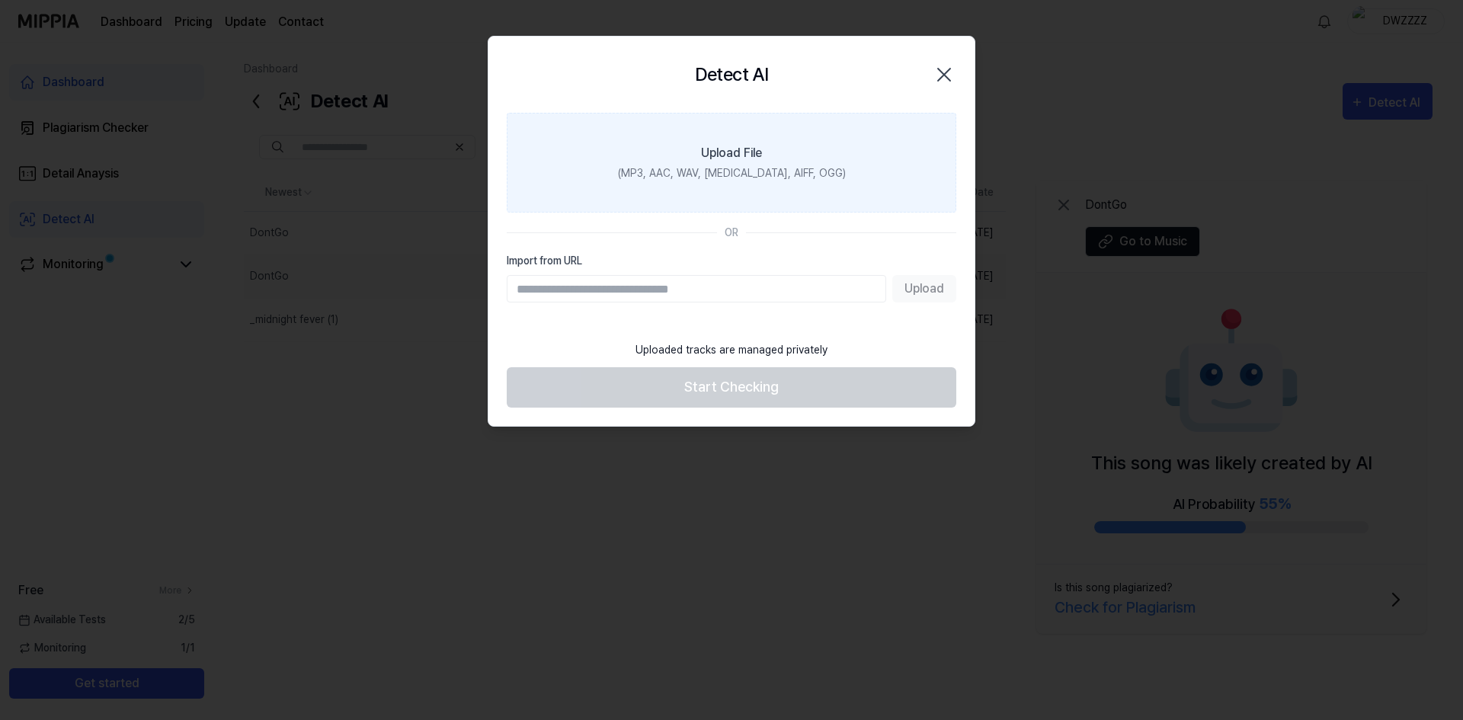
click at [707, 169] on div "(MP3, AAC, WAV, [MEDICAL_DATA], AIFF, OGG)" at bounding box center [732, 173] width 228 height 16
click at [0, 0] on input "Upload File (MP3, AAC, WAV, [MEDICAL_DATA], AIFF, OGG)" at bounding box center [0, 0] width 0 height 0
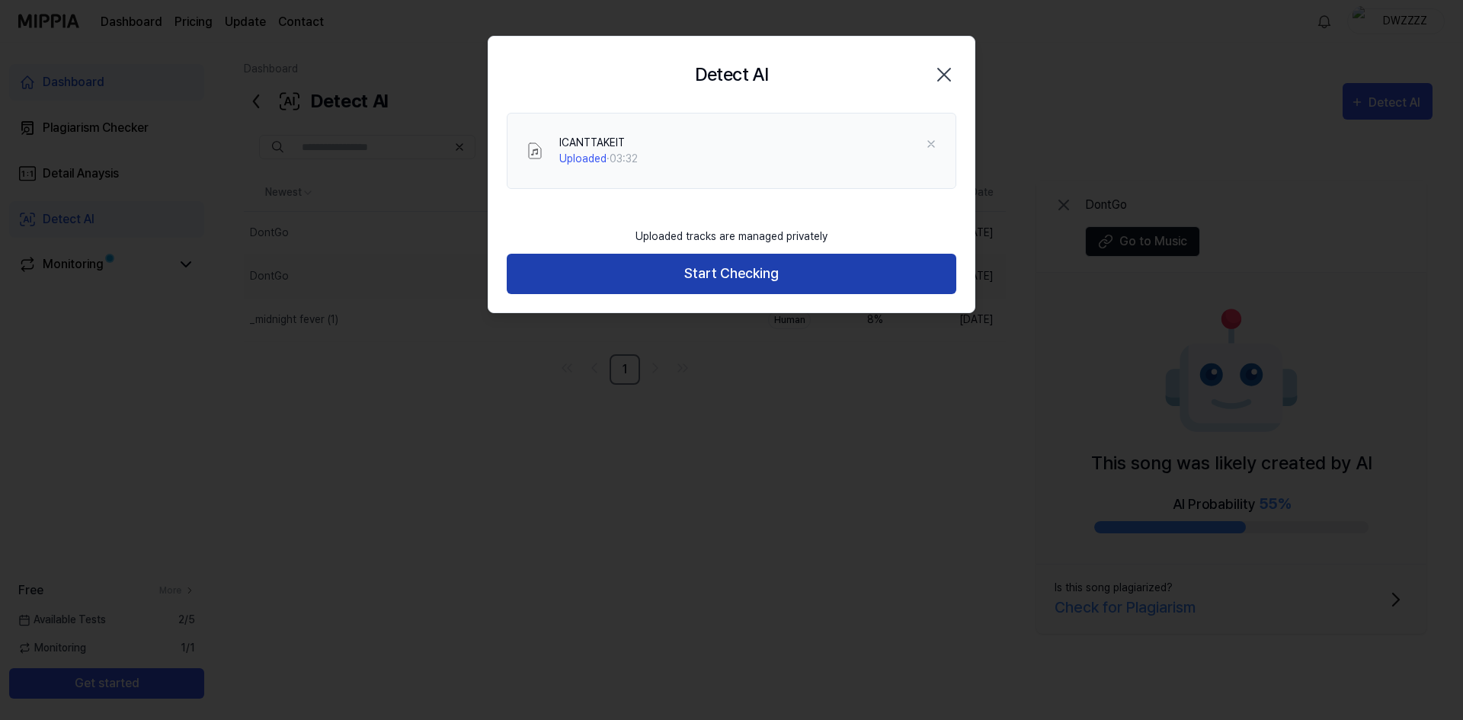
click at [754, 273] on button "Start Checking" at bounding box center [732, 274] width 450 height 40
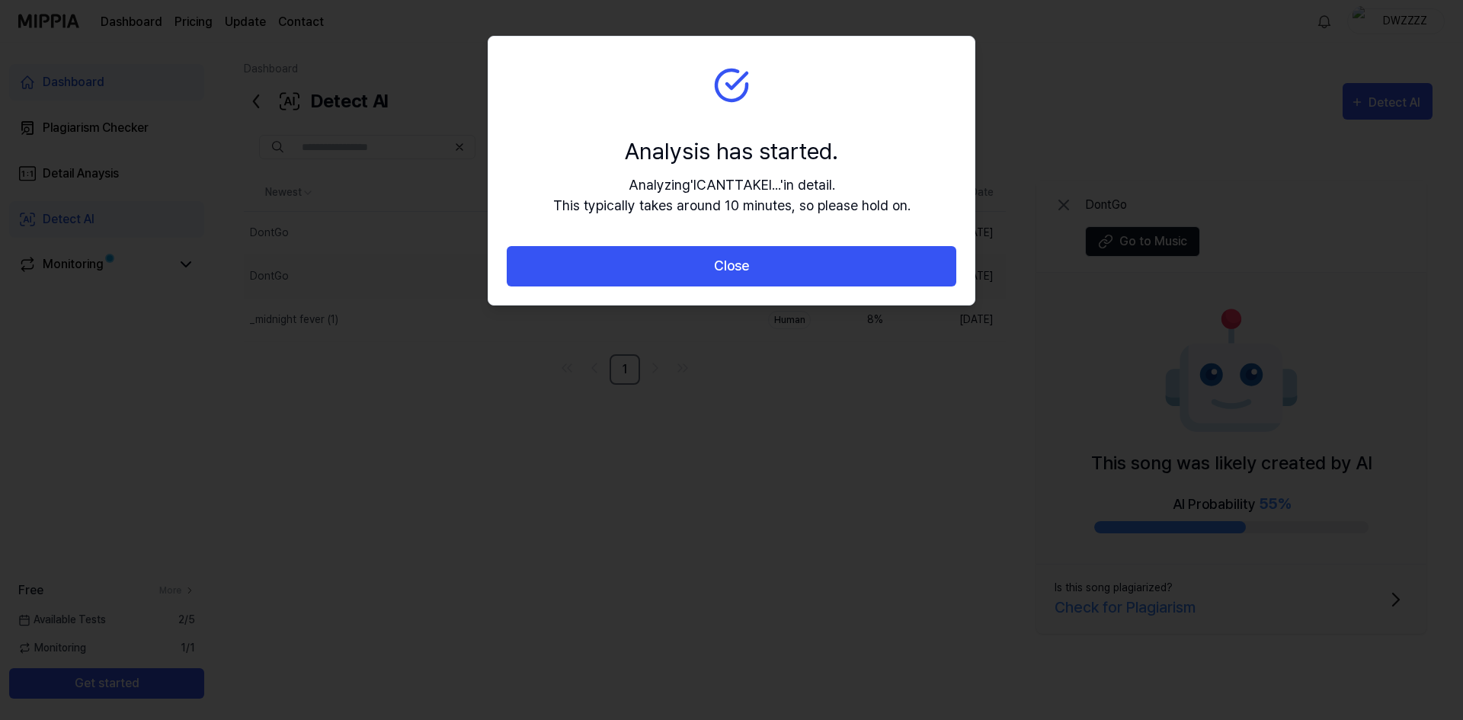
click at [754, 273] on button "Close" at bounding box center [732, 266] width 450 height 40
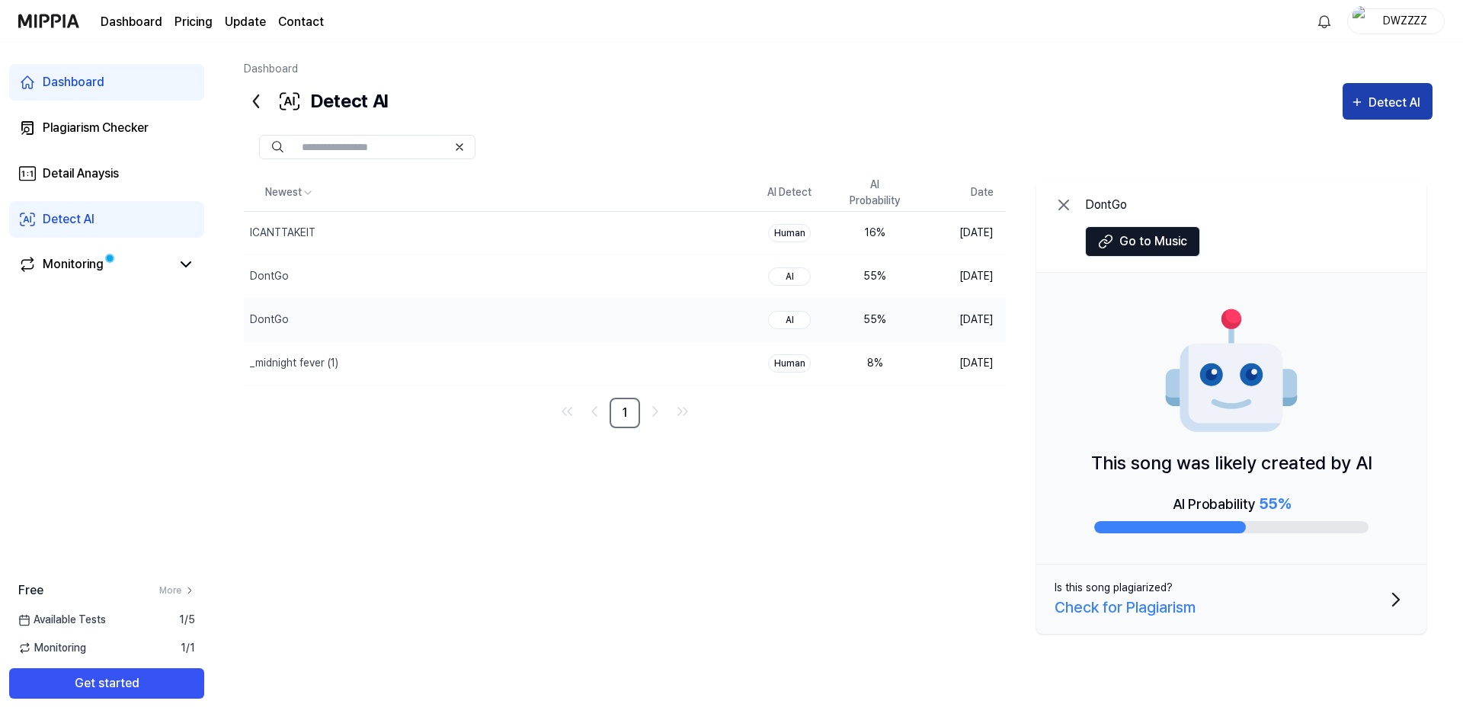
click at [1370, 104] on div "Detect AI" at bounding box center [1397, 103] width 56 height 20
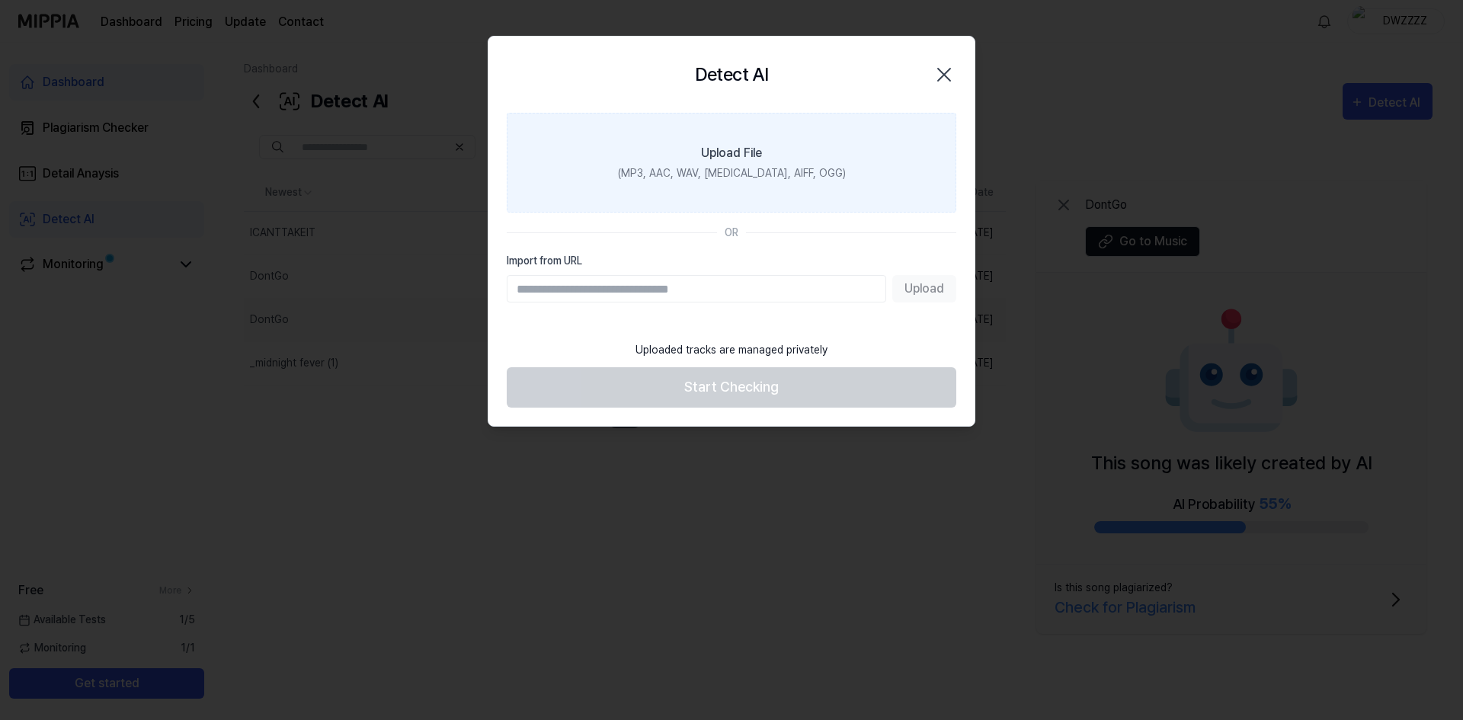
click at [755, 152] on div "Upload File" at bounding box center [731, 153] width 61 height 18
click at [0, 0] on input "Upload File (MP3, AAC, WAV, [MEDICAL_DATA], AIFF, OGG)" at bounding box center [0, 0] width 0 height 0
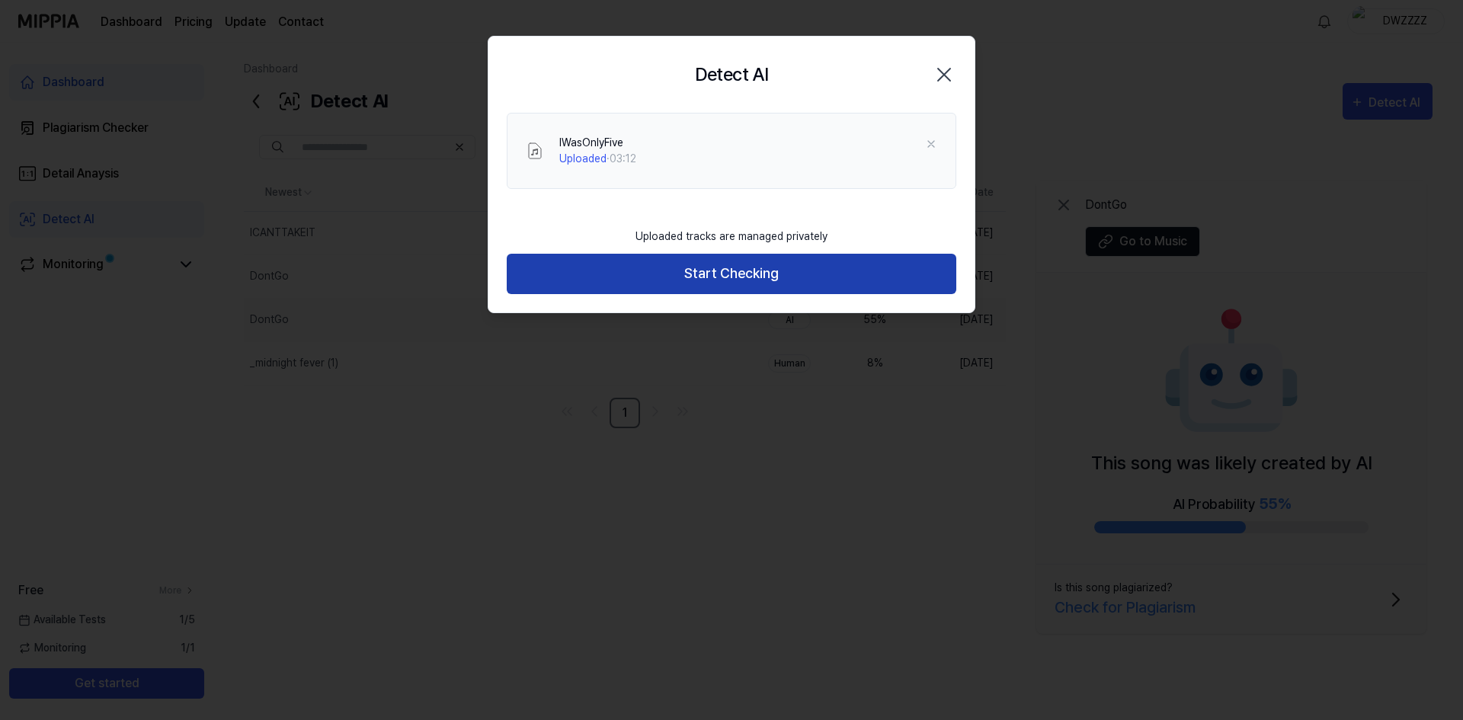
click at [705, 284] on button "Start Checking" at bounding box center [732, 274] width 450 height 40
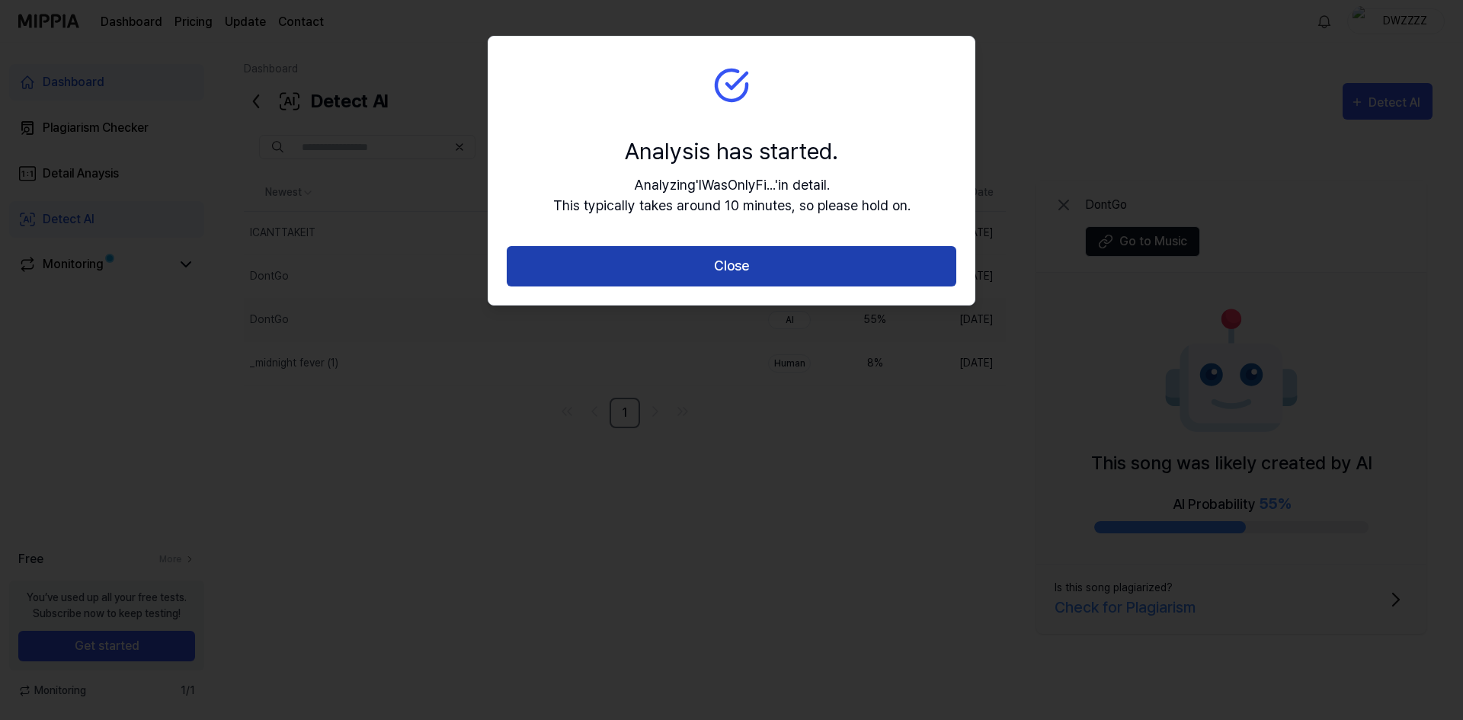
click at [737, 268] on button "Close" at bounding box center [732, 266] width 450 height 40
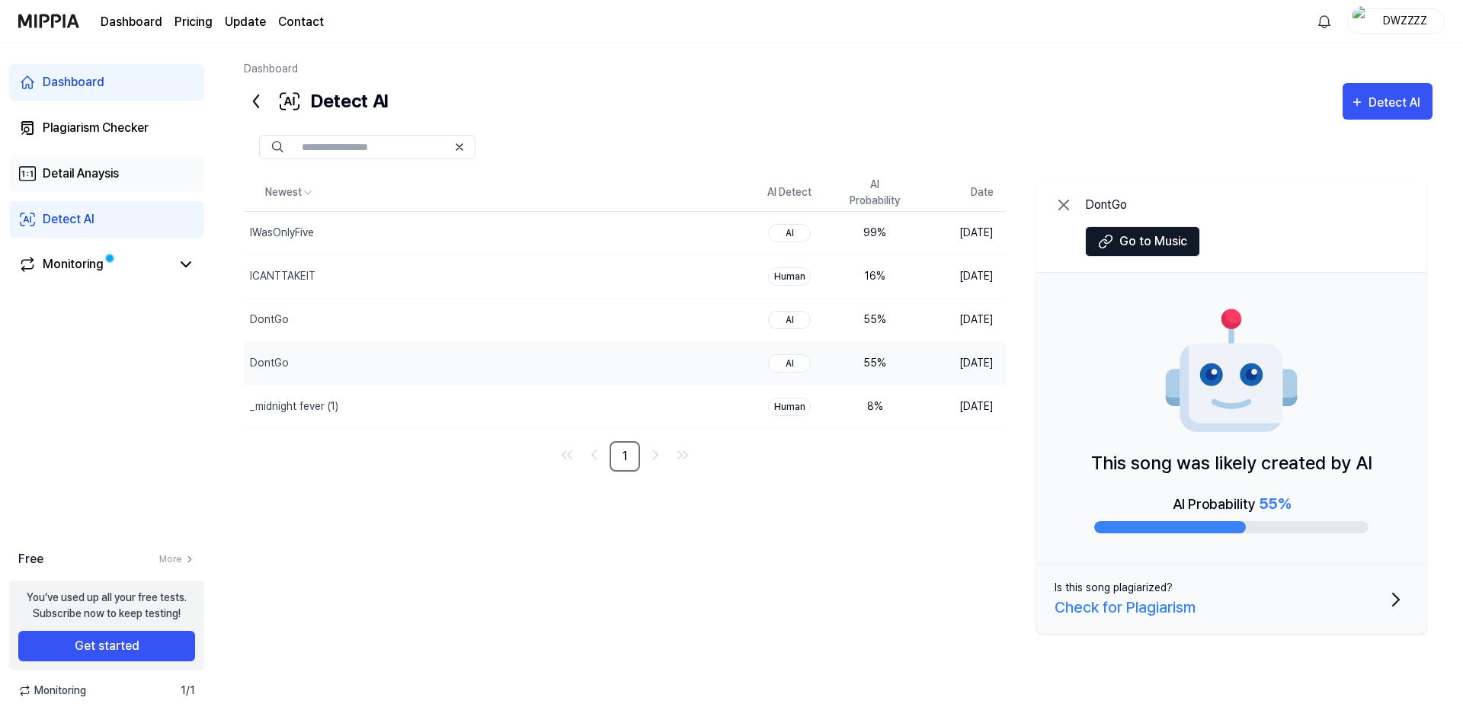
click at [119, 180] on div "Detail Anaysis" at bounding box center [81, 174] width 76 height 18
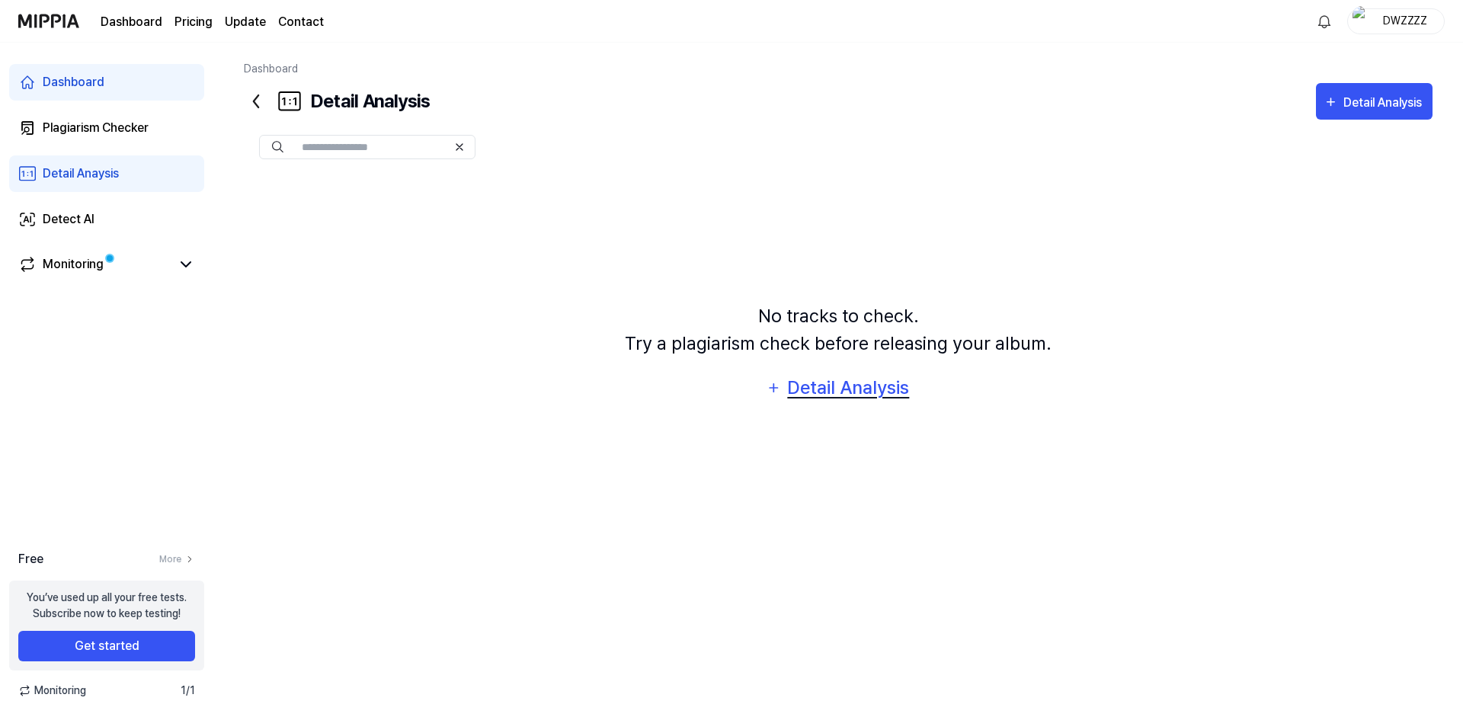
click at [785, 382] on button "Detail Analysis" at bounding box center [838, 388] width 163 height 37
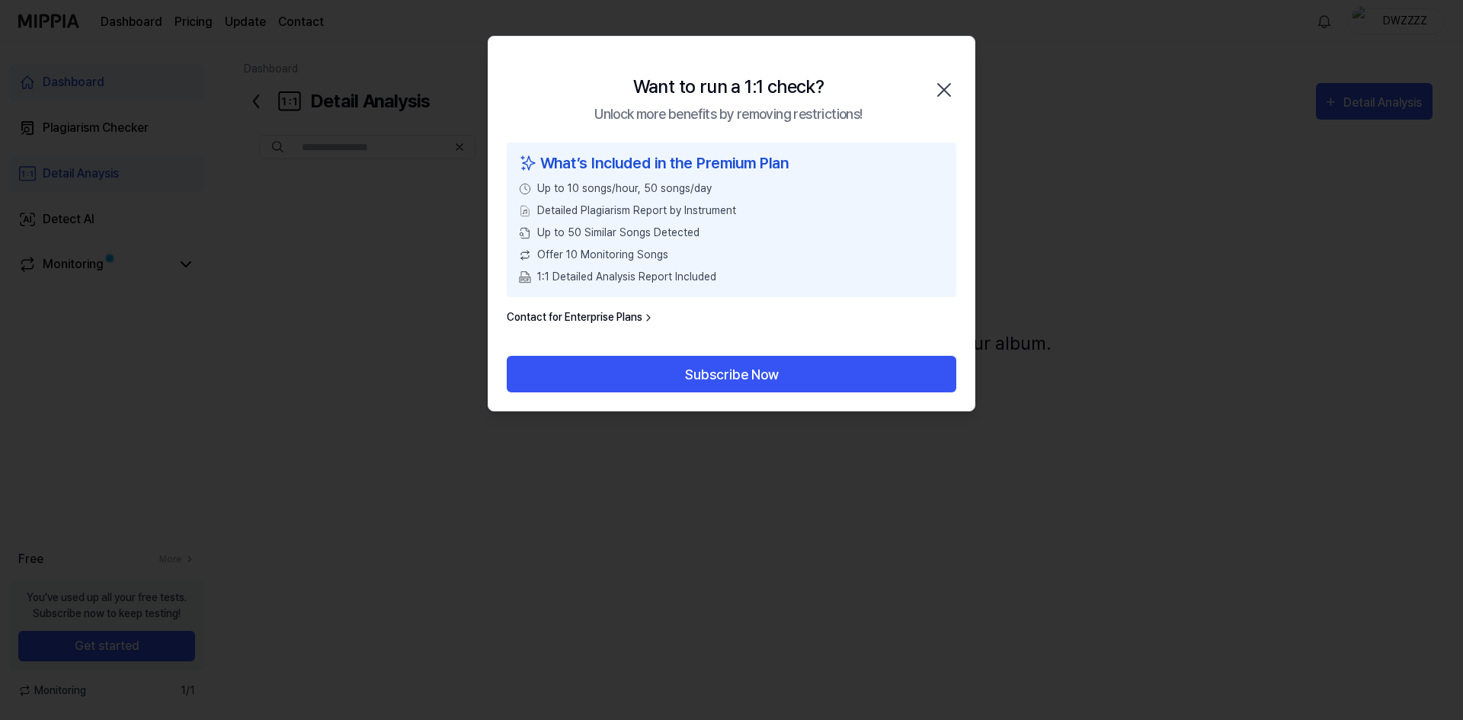
click at [936, 88] on icon "button" at bounding box center [944, 90] width 24 height 24
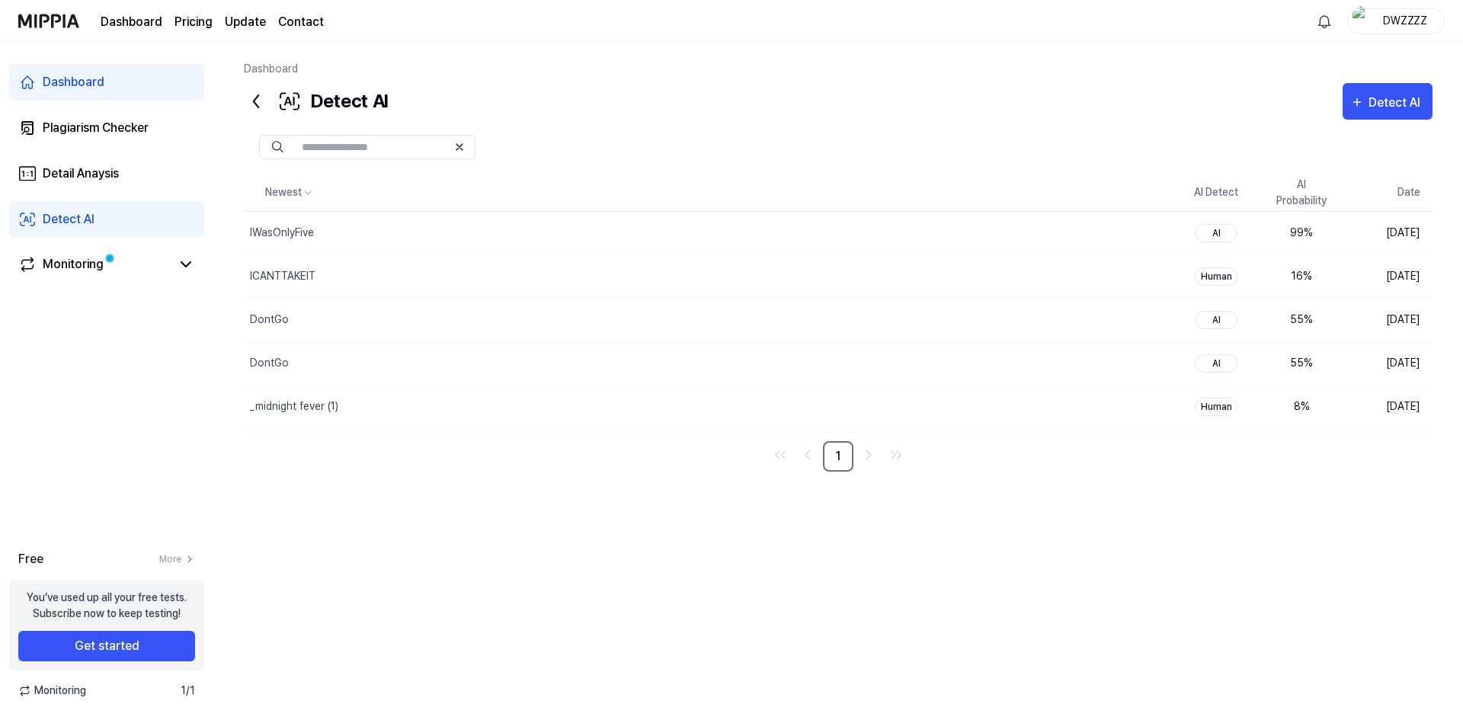
drag, startPoint x: 573, startPoint y: 79, endPoint x: 578, endPoint y: 95, distance: 15.9
